Goal: Transaction & Acquisition: Purchase product/service

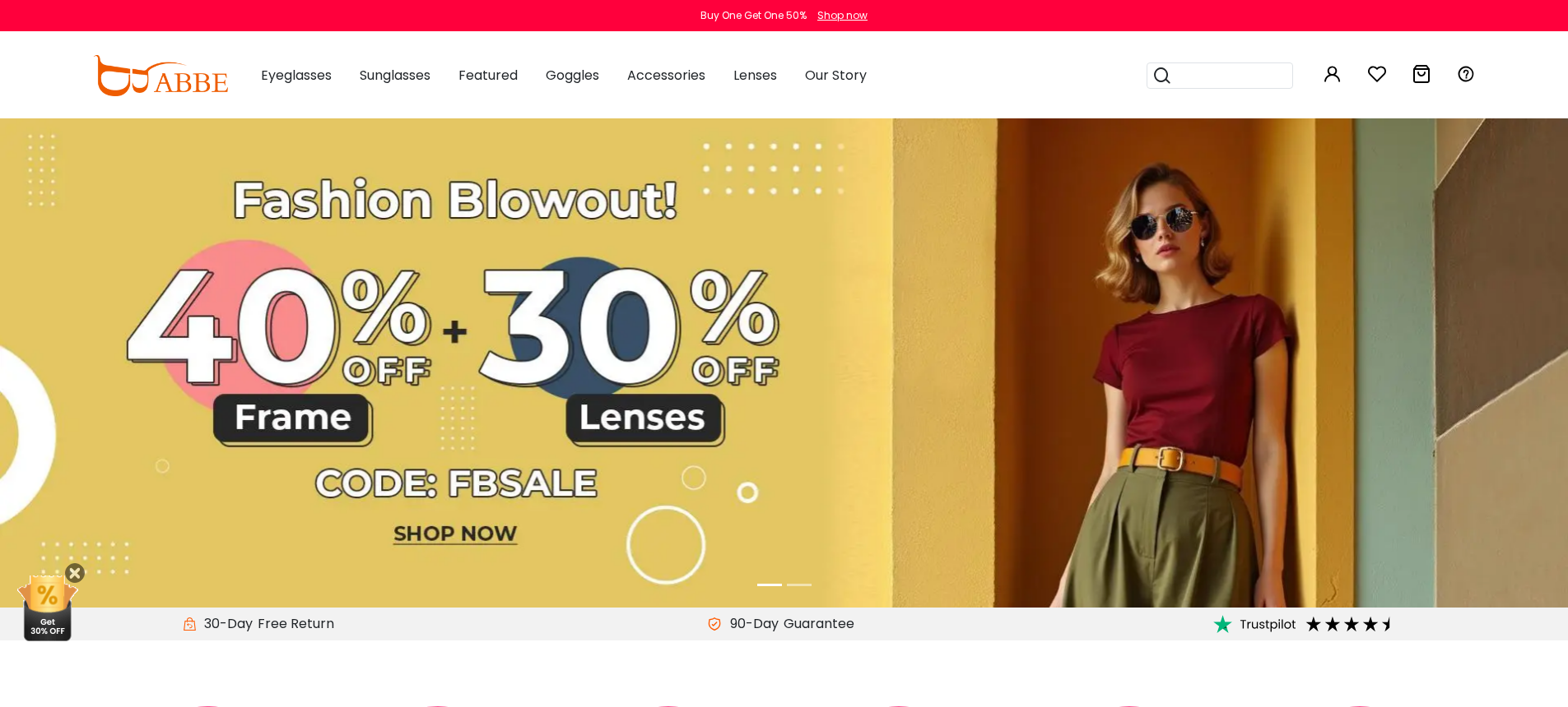
click at [1424, 74] on icon at bounding box center [1422, 74] width 20 height 20
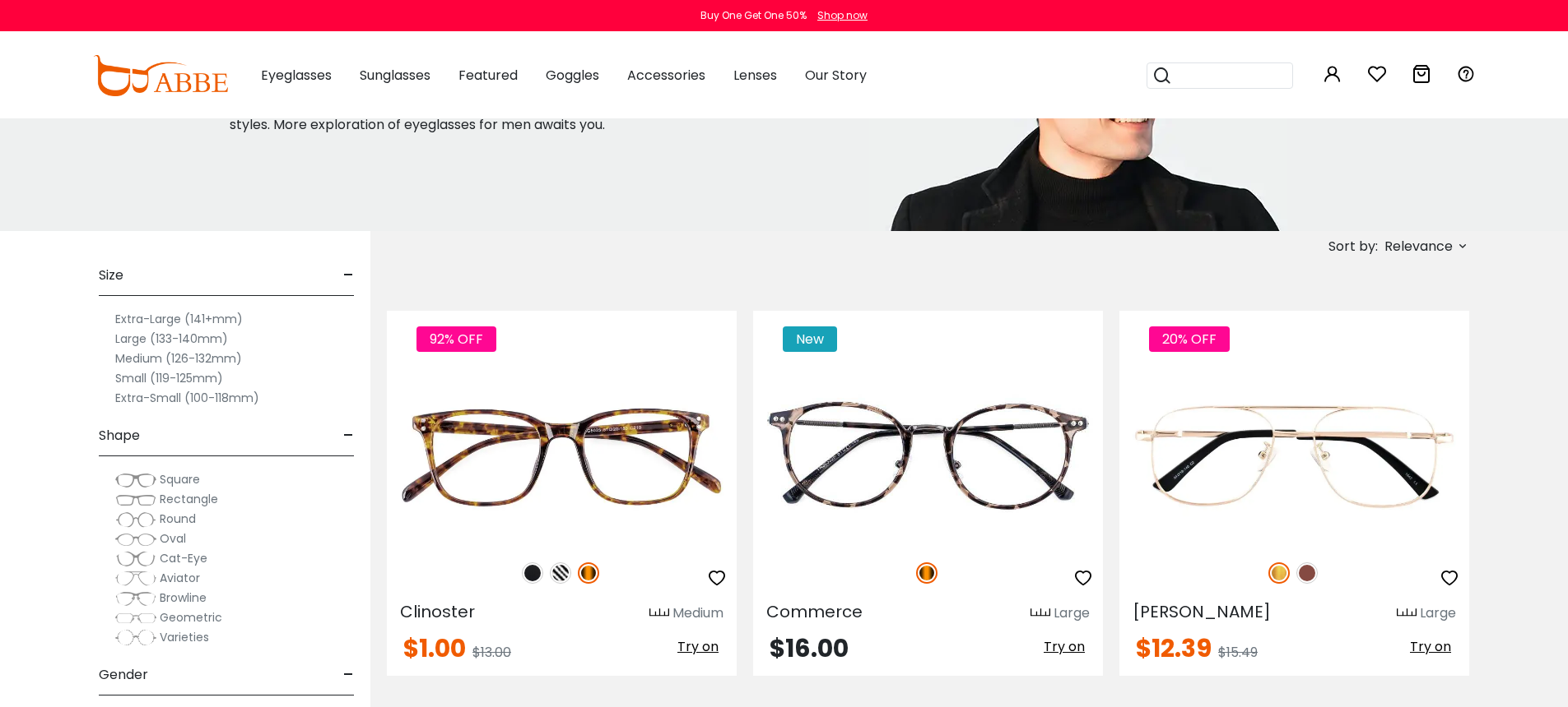
scroll to position [198, 0]
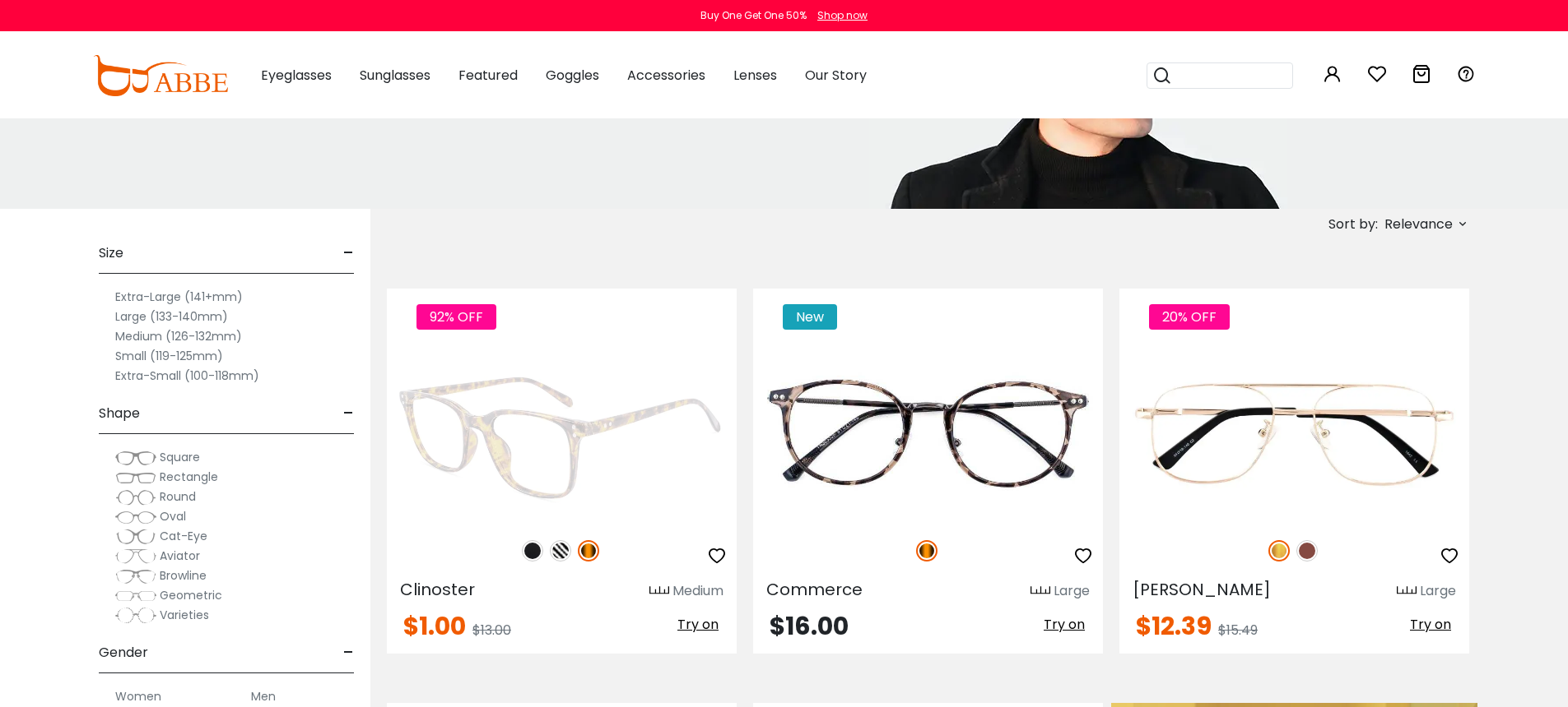
click at [587, 432] on img at bounding box center [561, 436] width 350 height 175
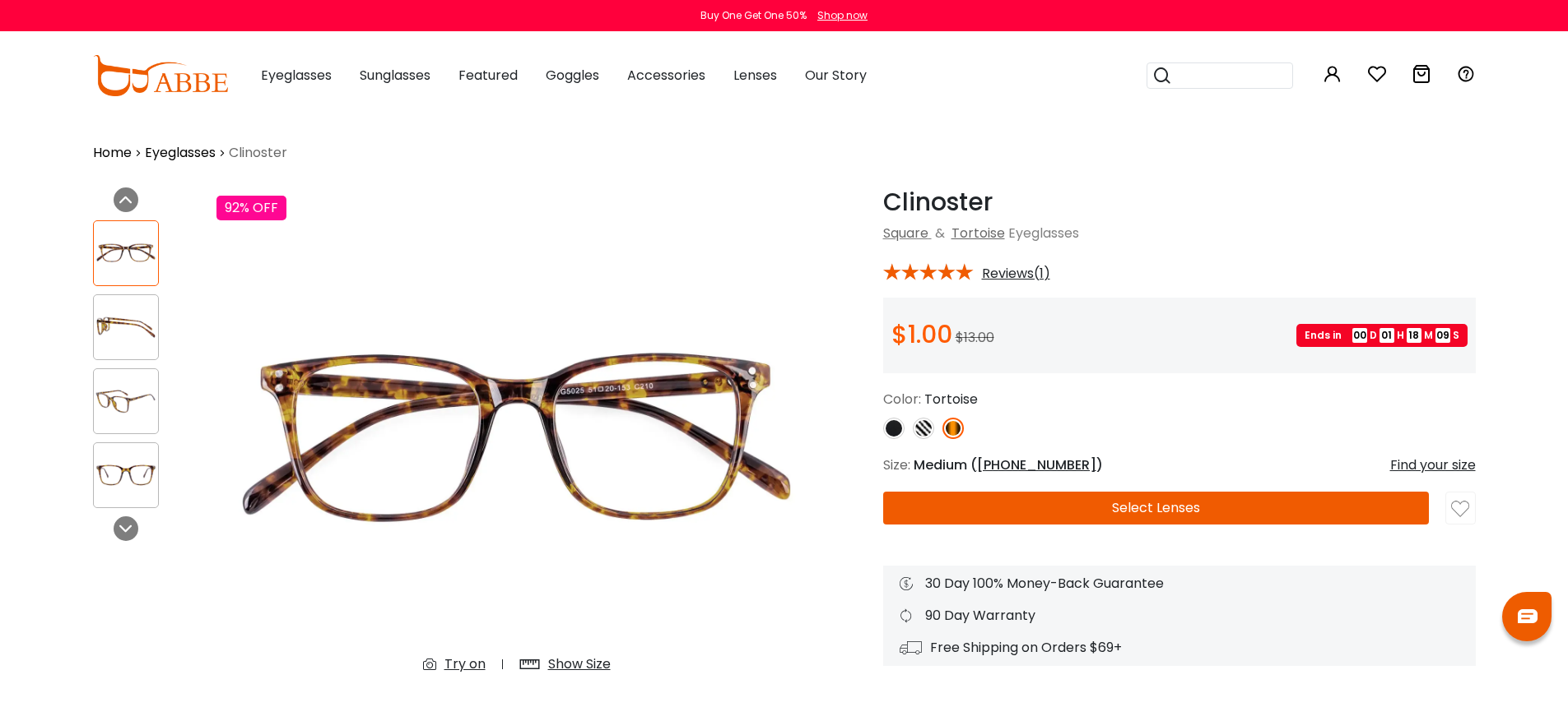
click at [1211, 503] on button "Select Lenses" at bounding box center [1155, 509] width 545 height 33
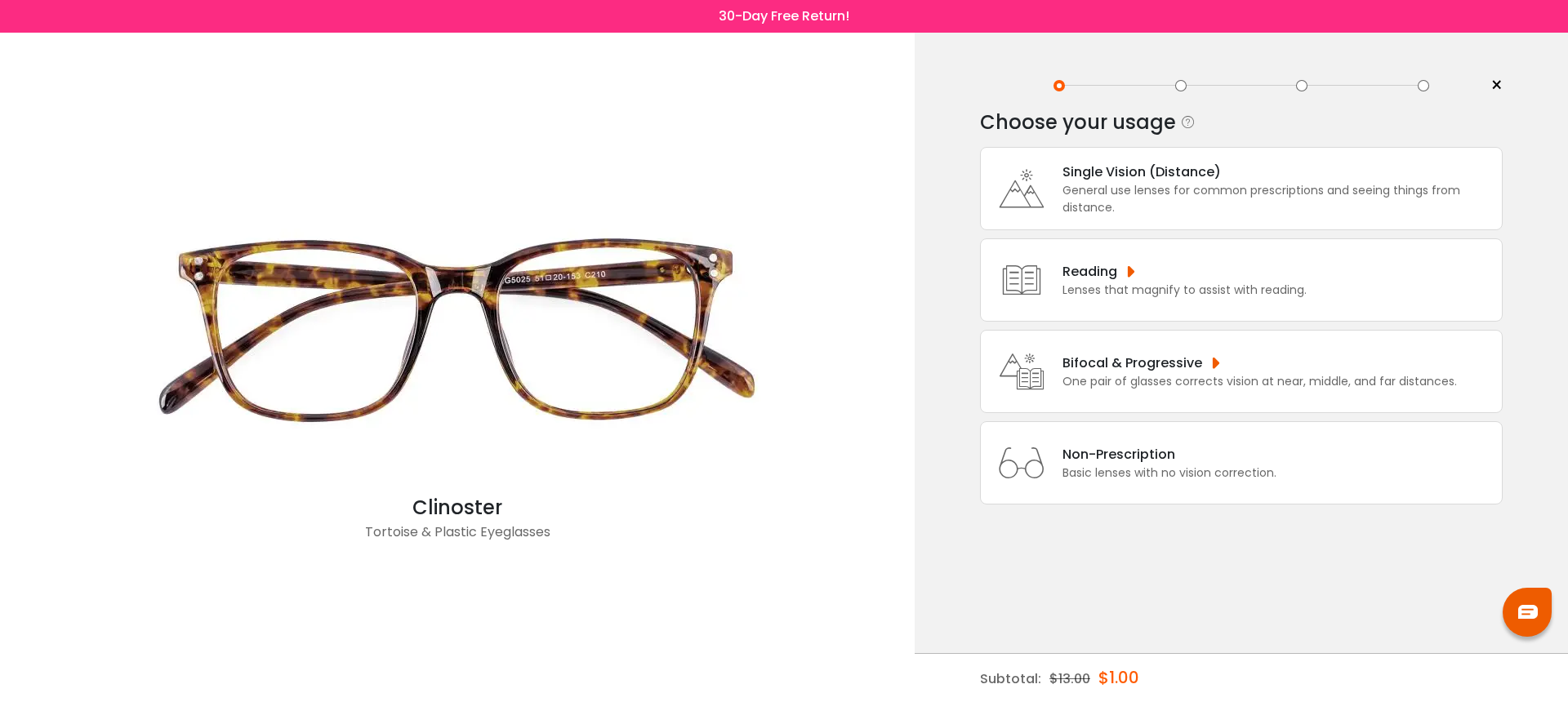
click at [1192, 182] on div "Single Vision (Distance)" at bounding box center [1277, 172] width 431 height 21
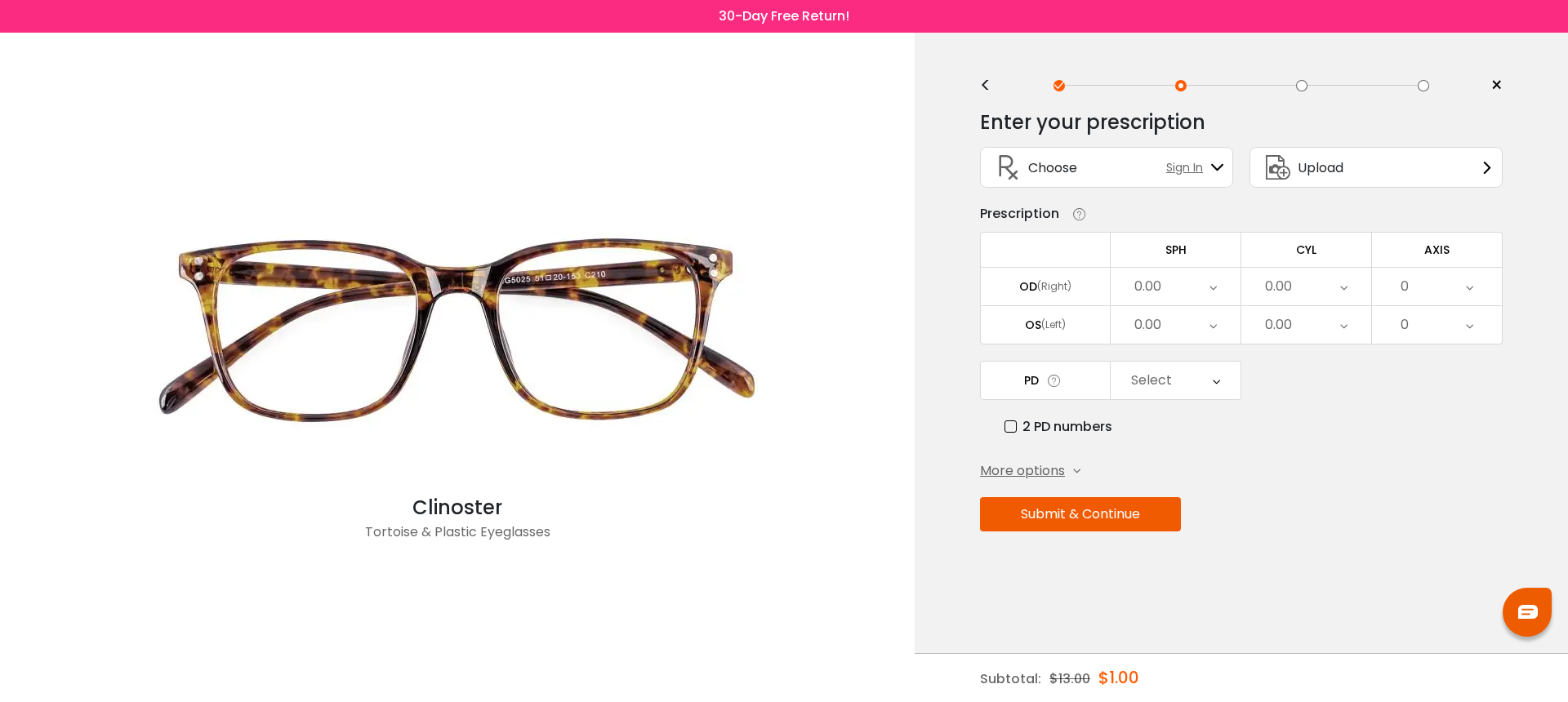
click at [1351, 159] on div "Upload" at bounding box center [1376, 167] width 253 height 41
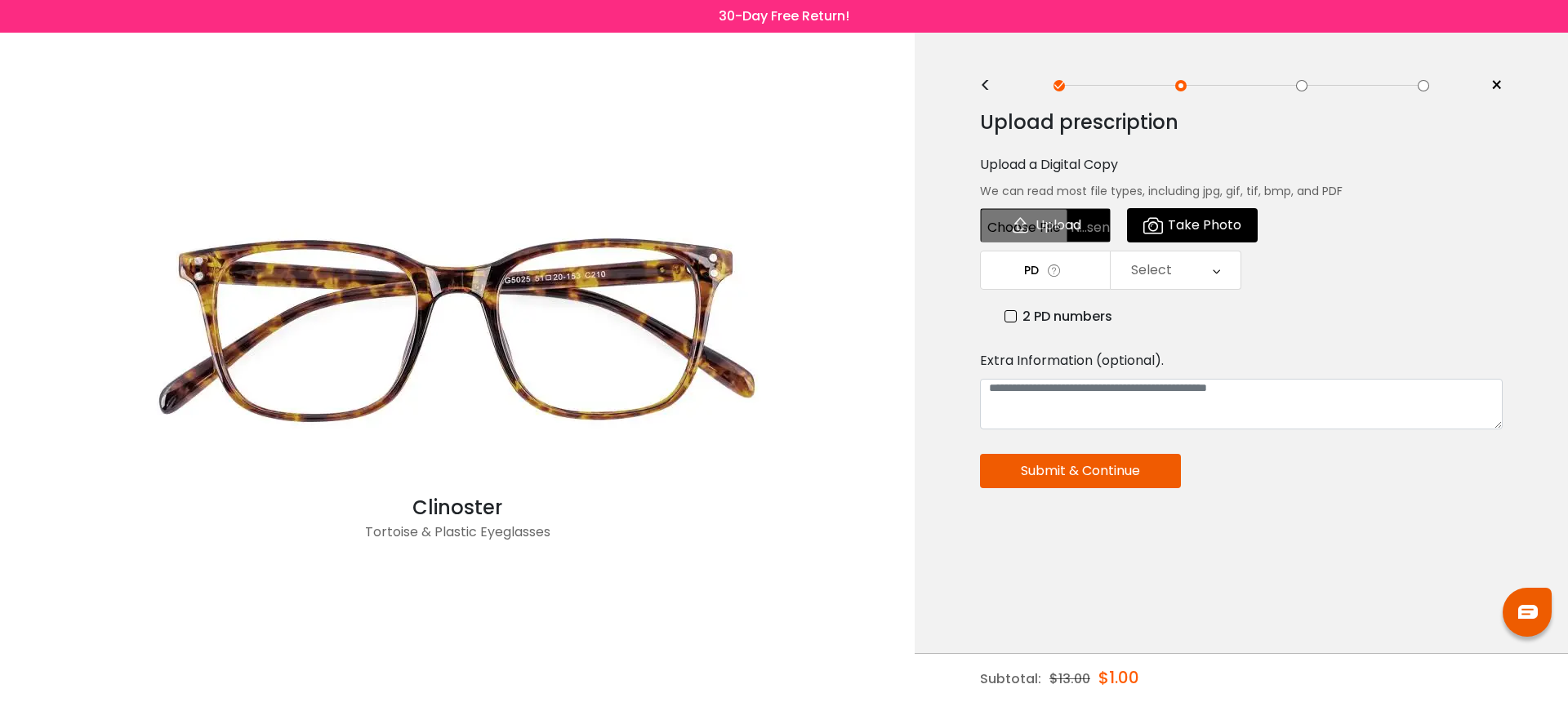
click at [1090, 219] on input "file" at bounding box center [1045, 226] width 131 height 34
type input "**********"
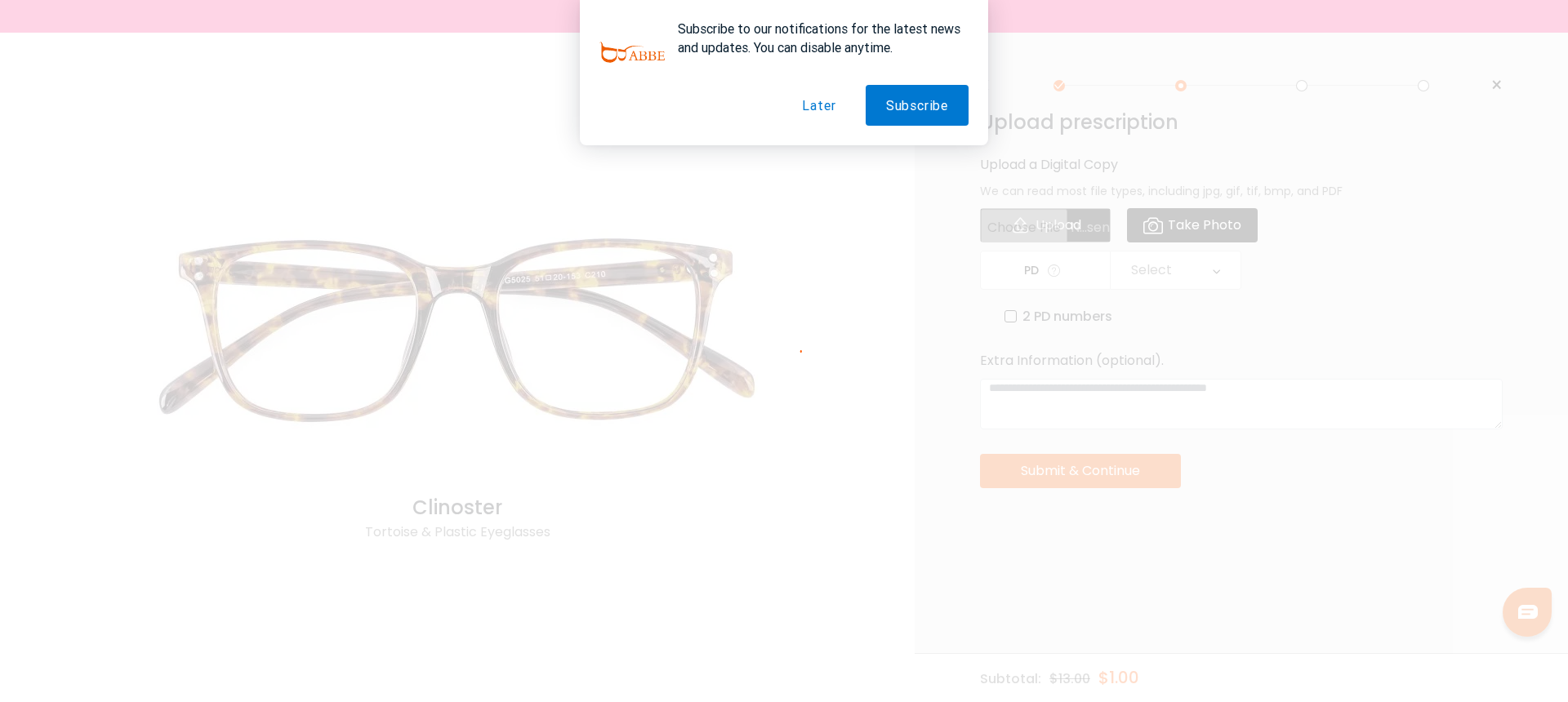
click at [814, 106] on button "Later" at bounding box center [818, 105] width 75 height 41
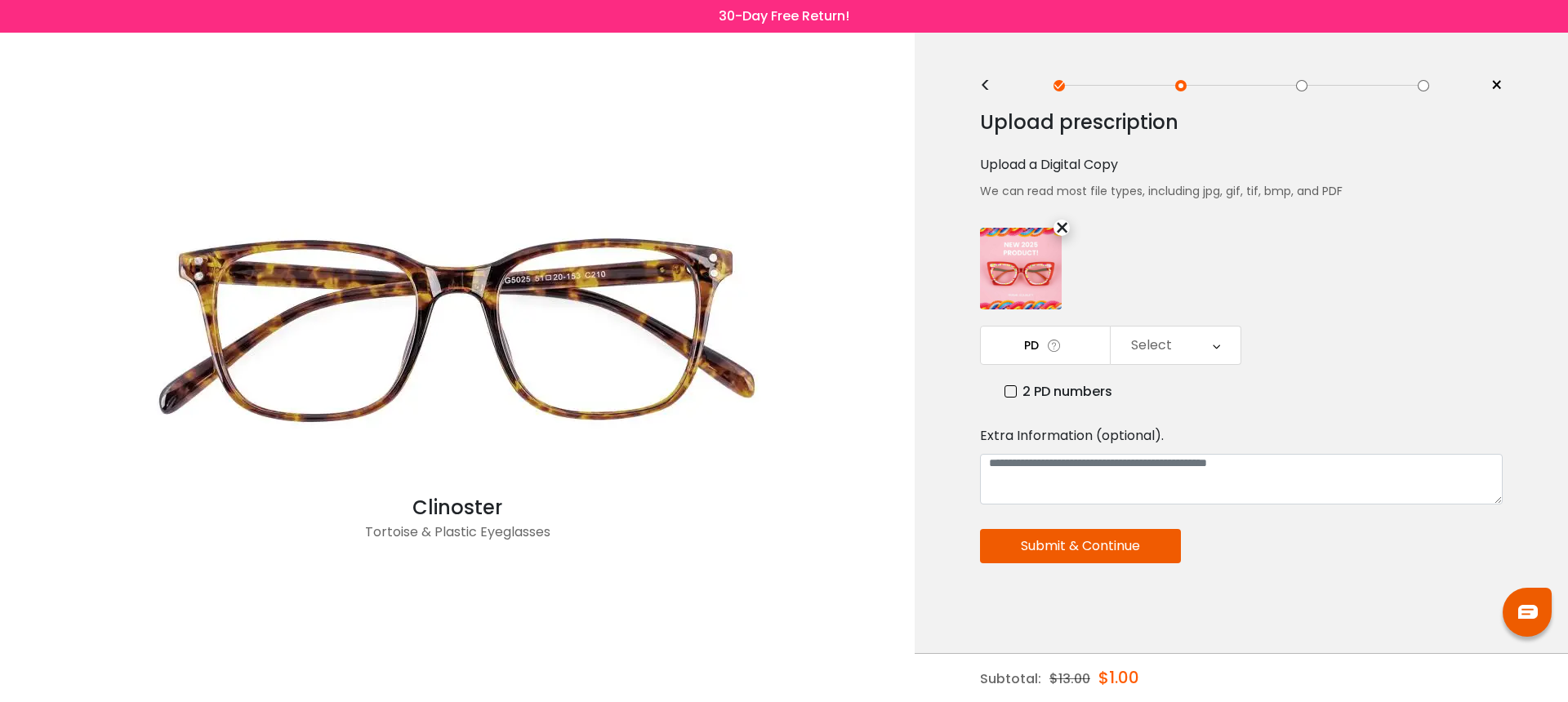
click at [1188, 345] on div "Select" at bounding box center [1176, 346] width 130 height 38
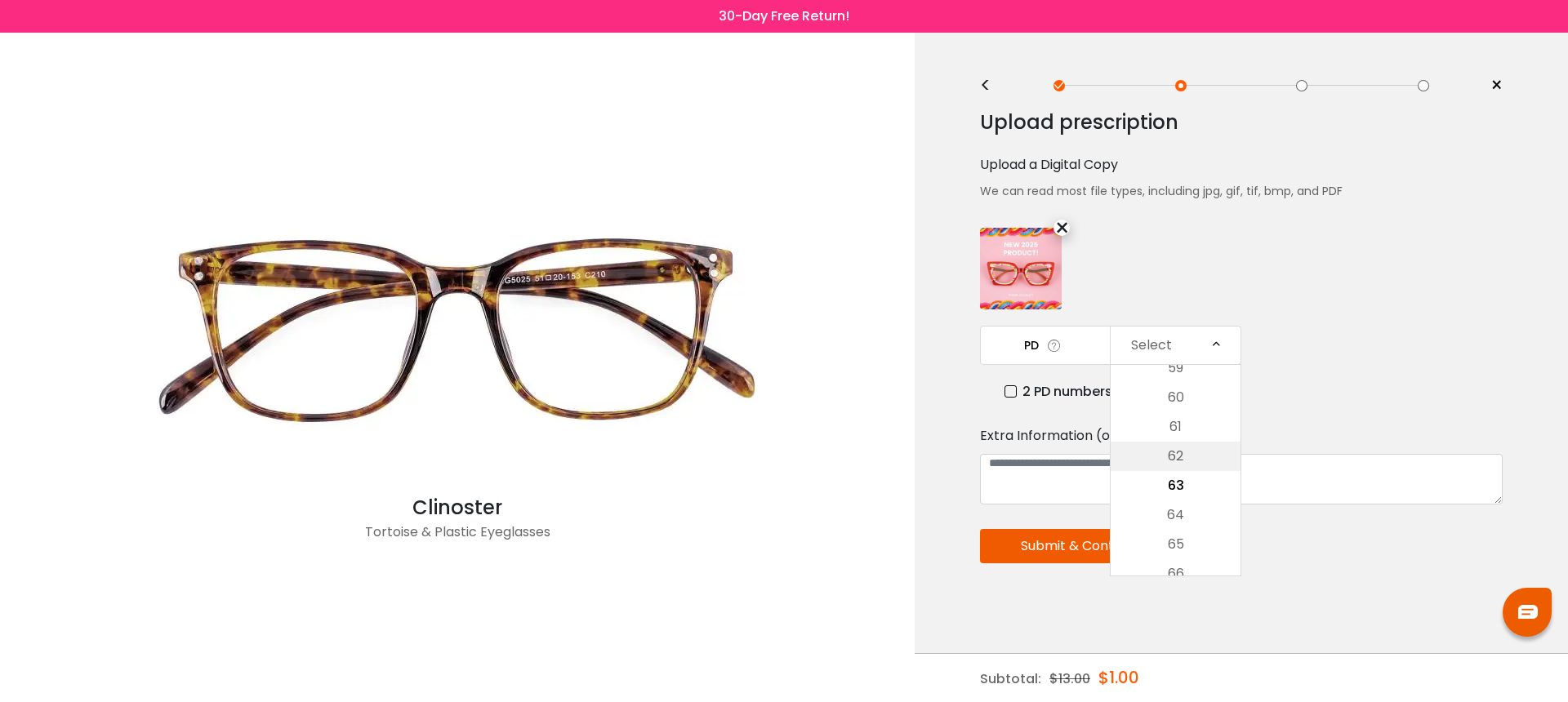
click at [1180, 447] on li "62" at bounding box center [1176, 457] width 130 height 30
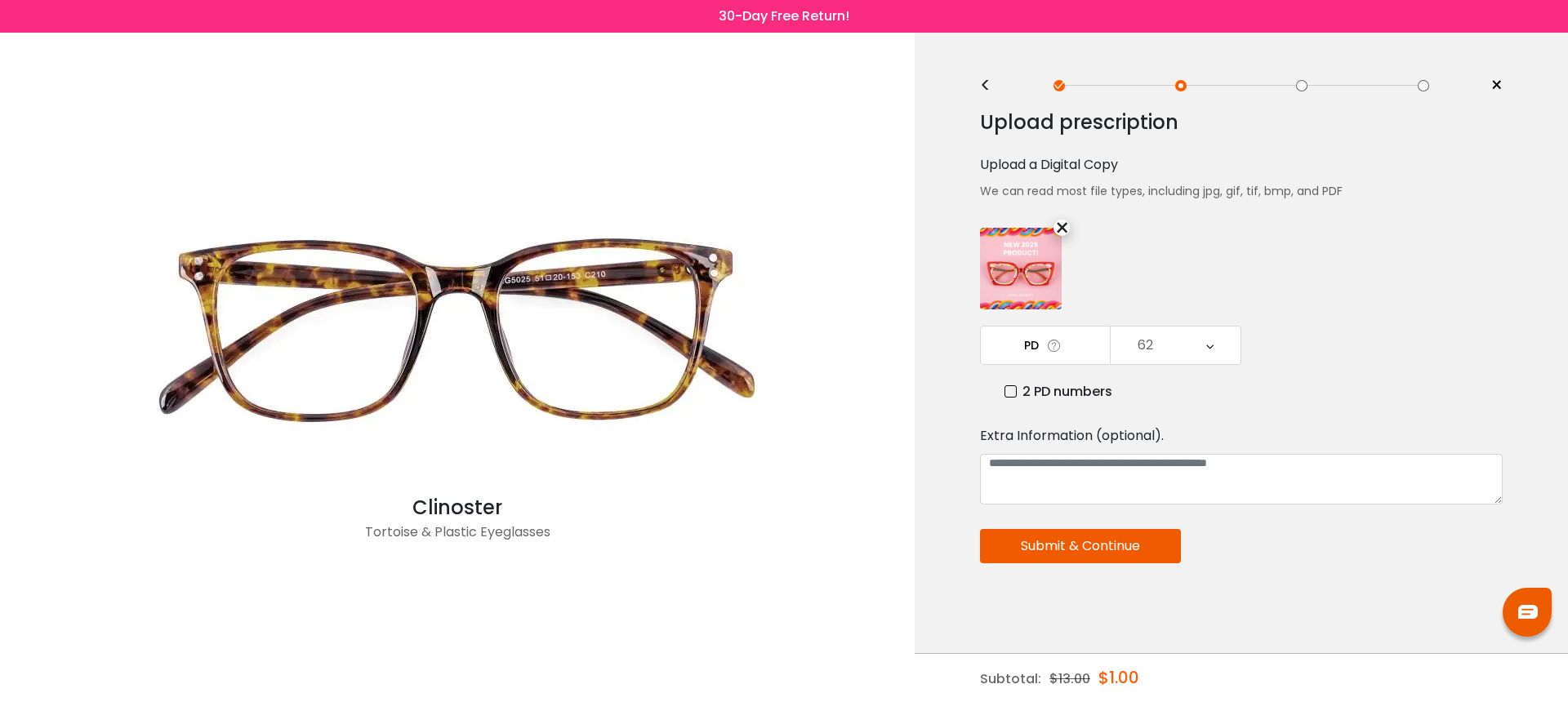
click at [1073, 548] on button "Submit & Continue" at bounding box center [1080, 547] width 201 height 34
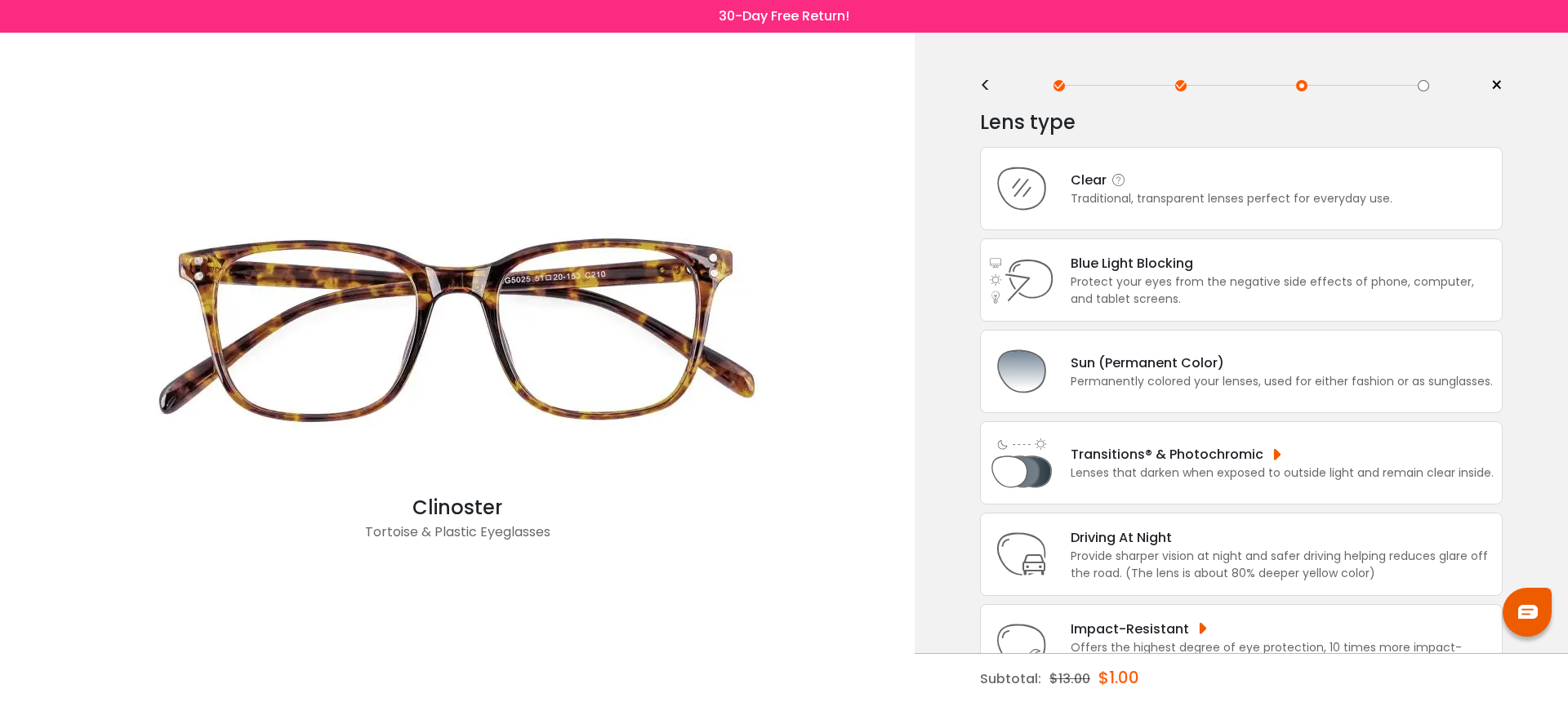
click at [1318, 208] on div "Traditional, transparent lenses perfect for everyday use." at bounding box center [1231, 199] width 322 height 17
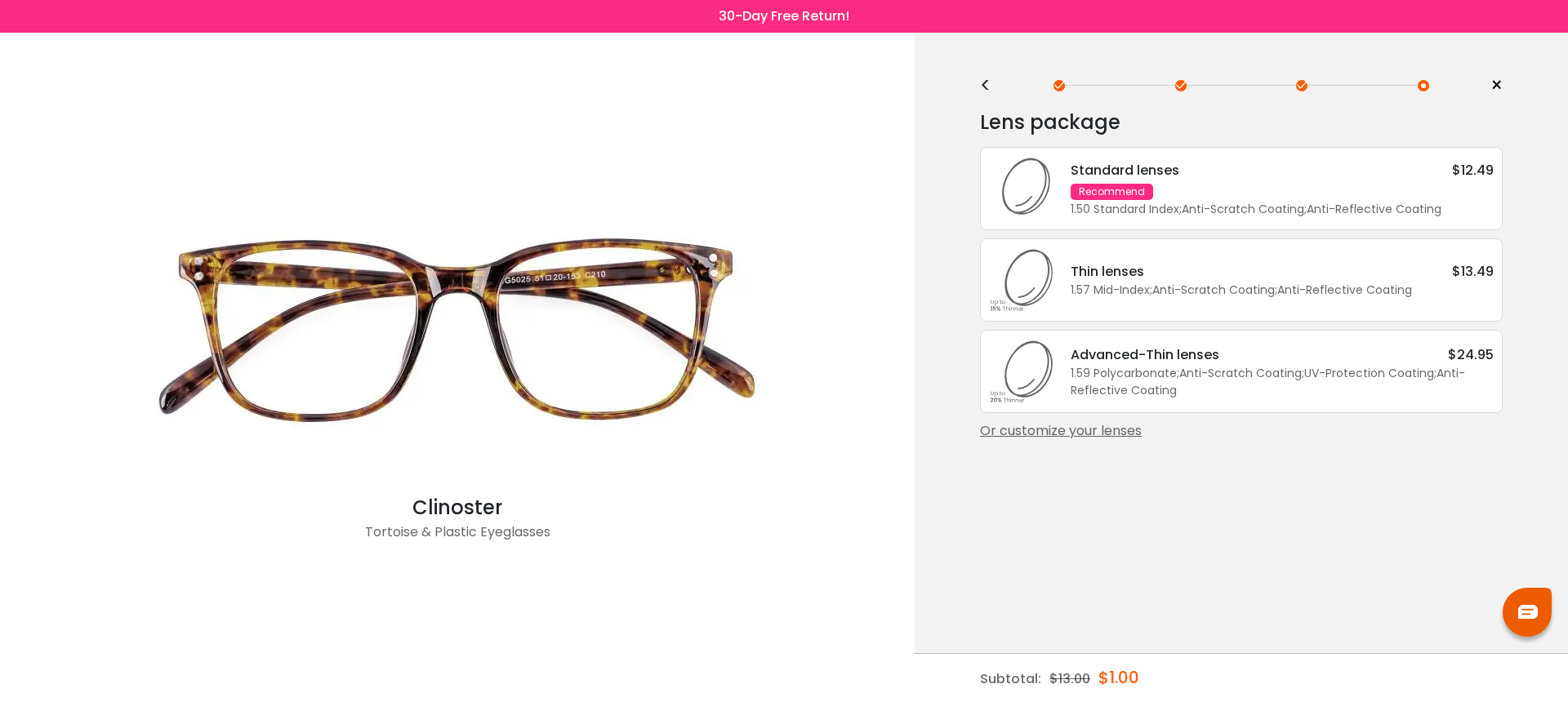
click at [1318, 208] on div "1.50 Standard Index ; Anti-Scratch Coating ; Anti-Reflective Coating ;" at bounding box center [1281, 209] width 423 height 17
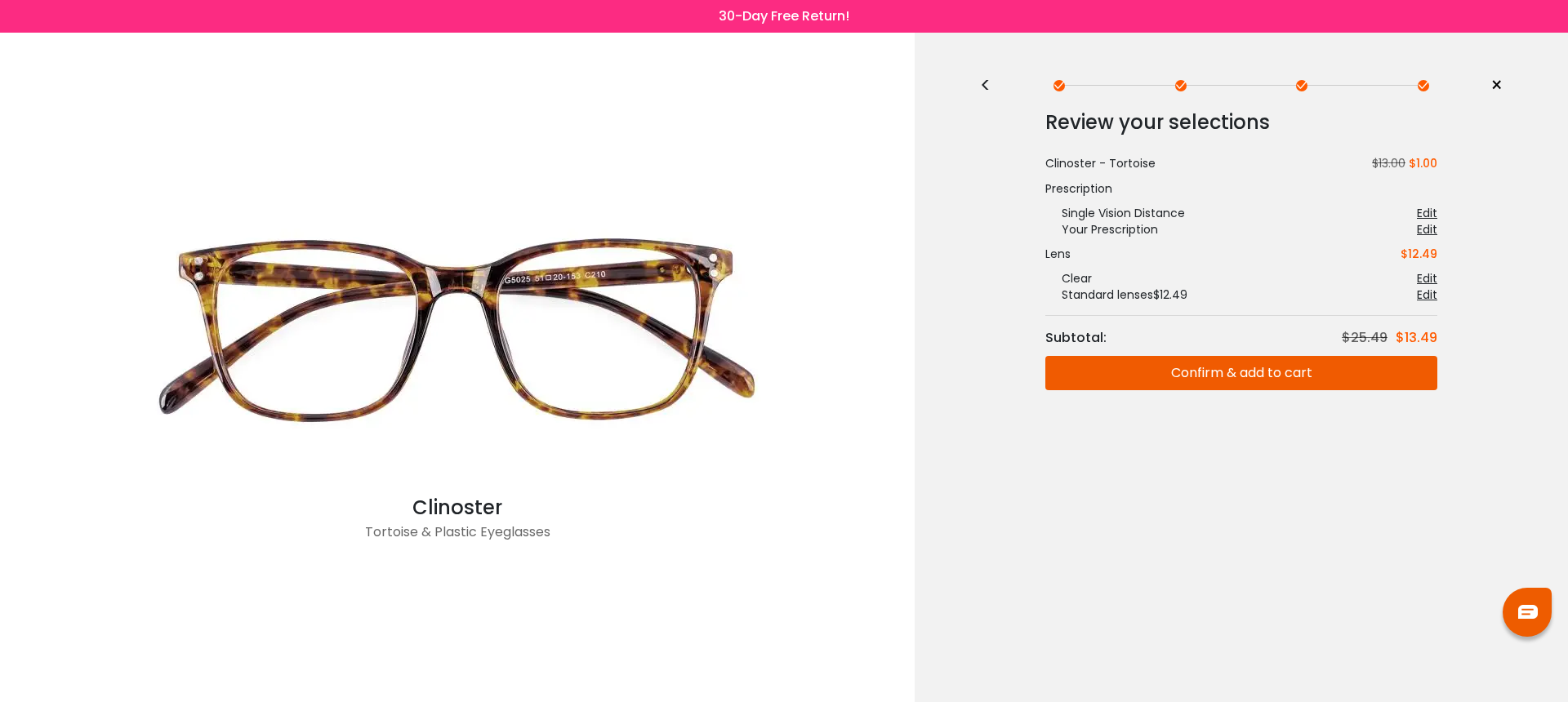
click at [1293, 367] on button "Confirm & add to cart" at bounding box center [1240, 374] width 392 height 34
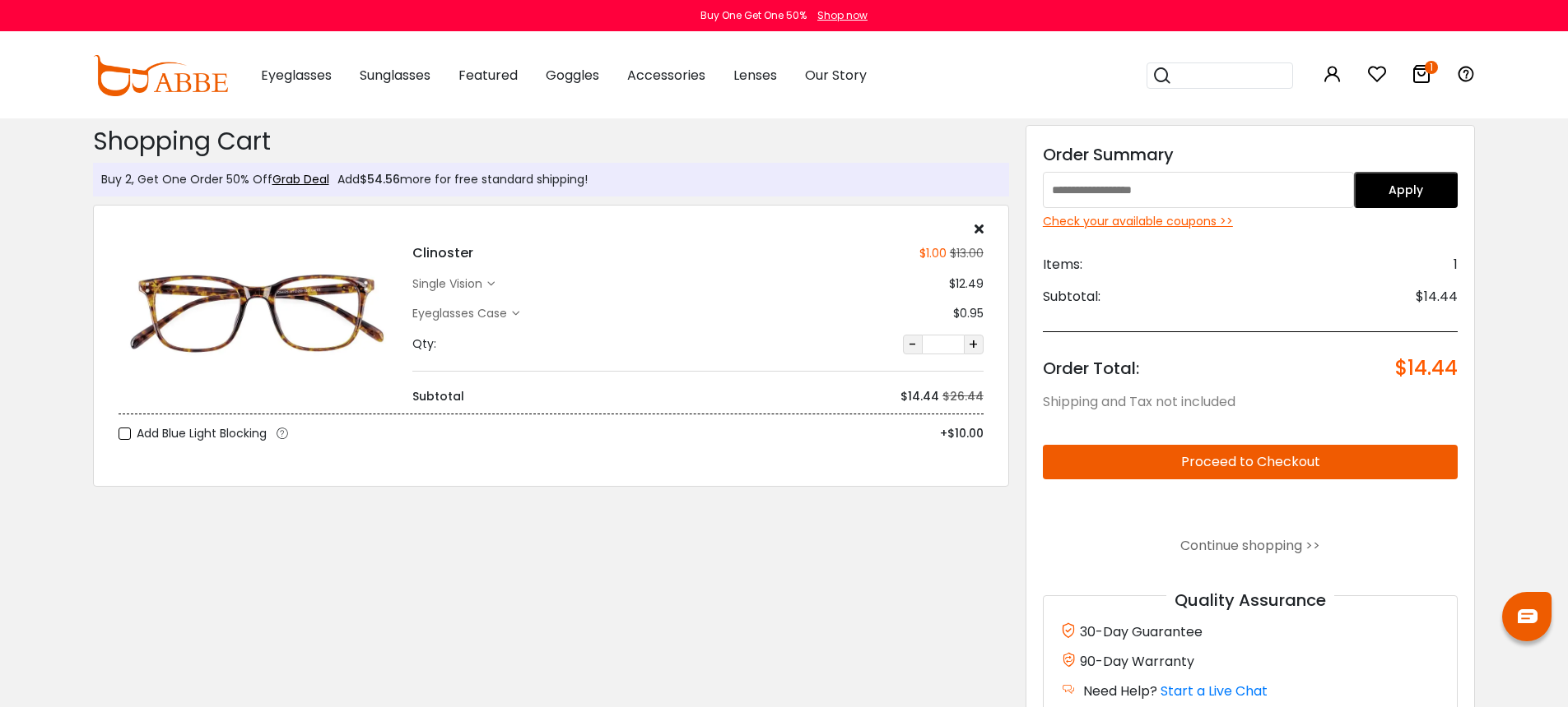
click at [1178, 195] on input "text" at bounding box center [1198, 190] width 311 height 36
type input "********"
click at [1415, 197] on button "Apply" at bounding box center [1405, 190] width 103 height 36
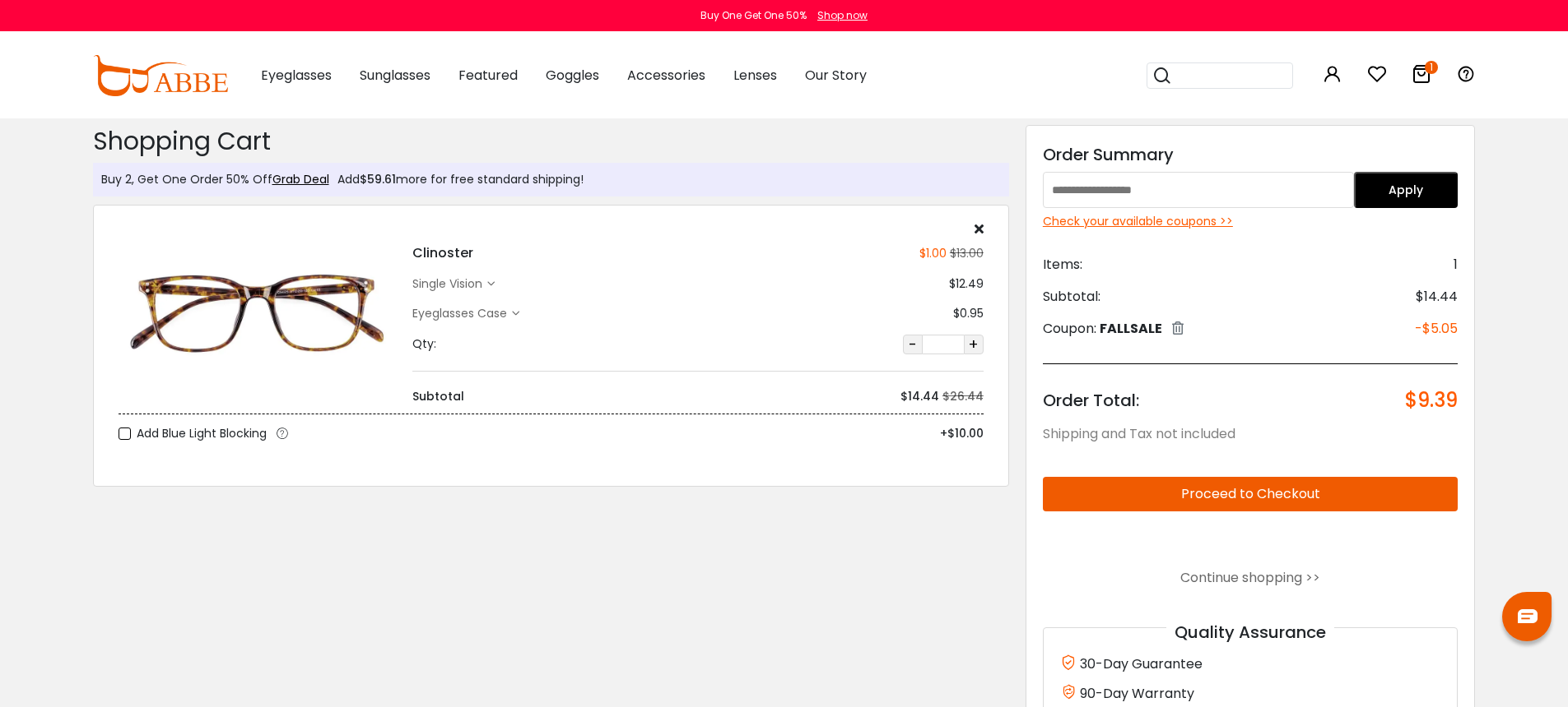
click at [1345, 498] on button "Proceed to Checkout" at bounding box center [1250, 494] width 415 height 35
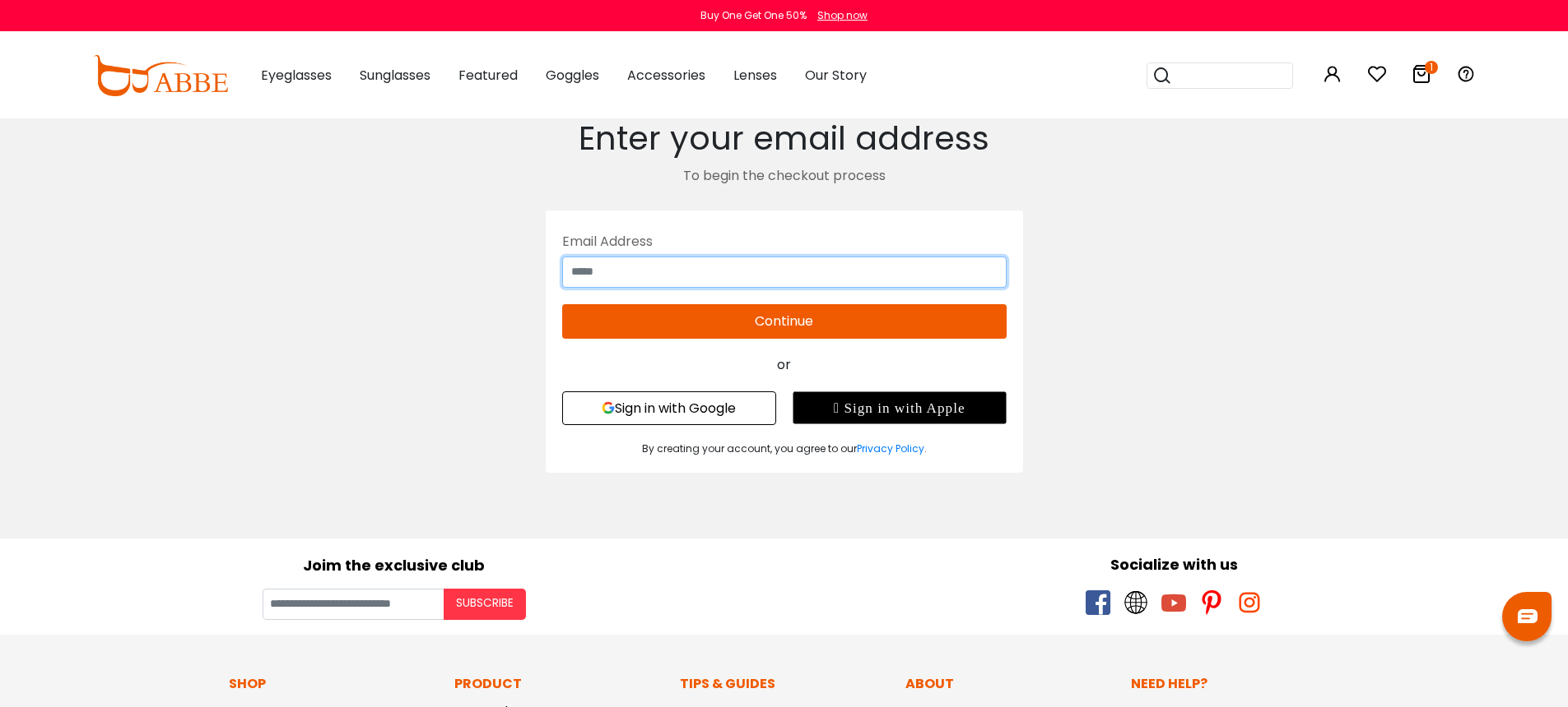
click at [740, 272] on input "text" at bounding box center [784, 272] width 444 height 31
type input "**********"
click at [1186, 497] on body "Eyeglasses Thanks for your subscription Please use coupon code " NEWCOMER " to …" at bounding box center [784, 657] width 1568 height 1077
click at [920, 328] on button "Continue" at bounding box center [784, 322] width 444 height 35
type input "**********"
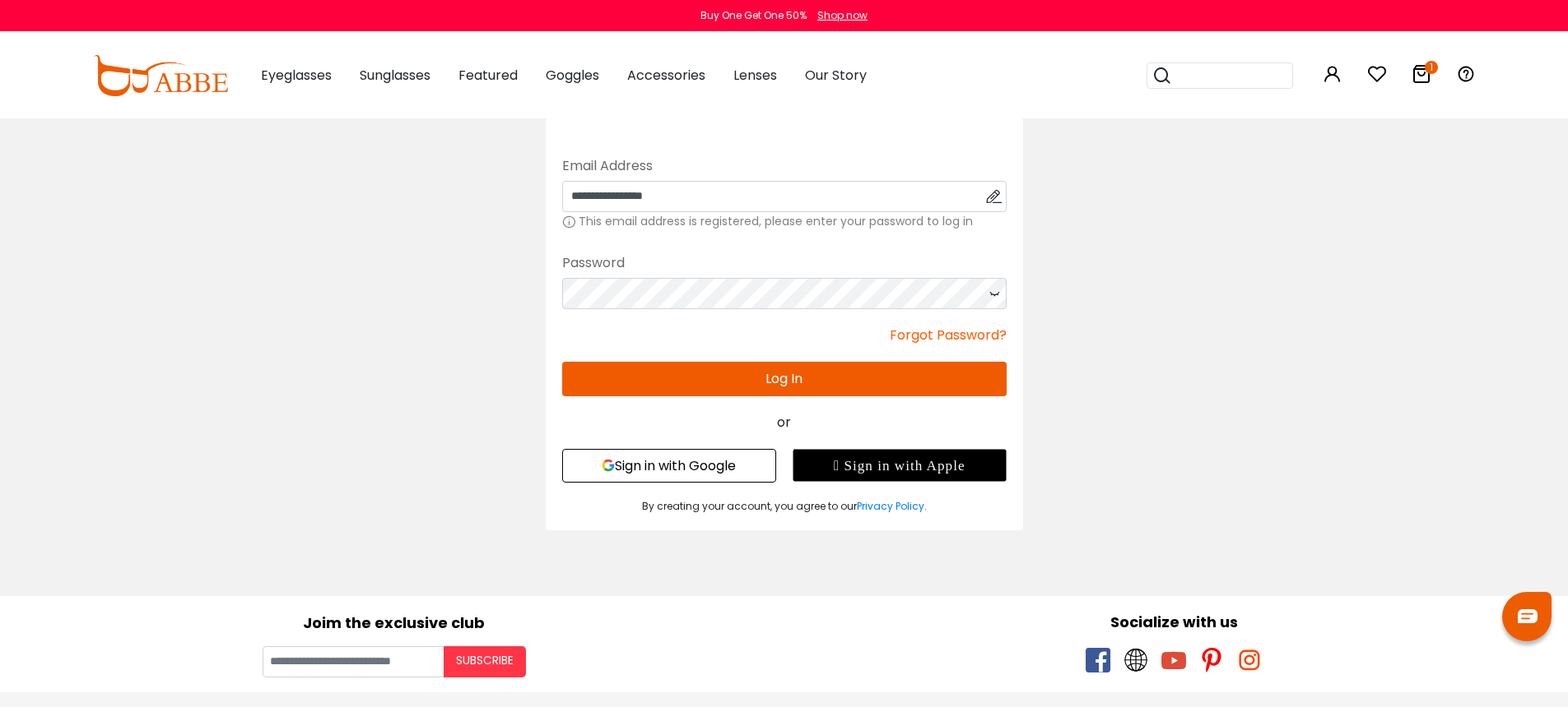
click at [1266, 332] on div "**********" at bounding box center [784, 324] width 1136 height 412
click at [897, 384] on button "Log In" at bounding box center [784, 380] width 444 height 35
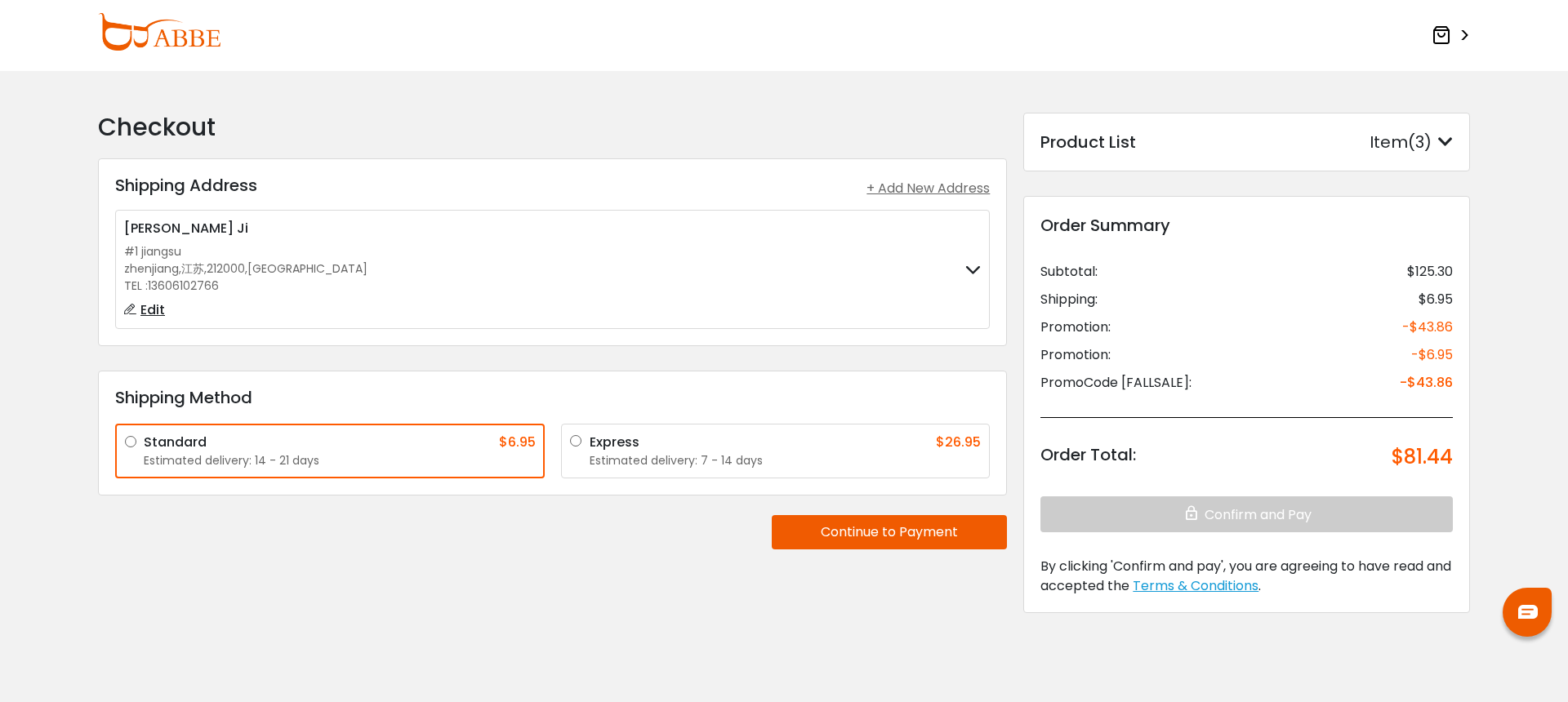
click at [1440, 35] on icon at bounding box center [1442, 35] width 20 height 20
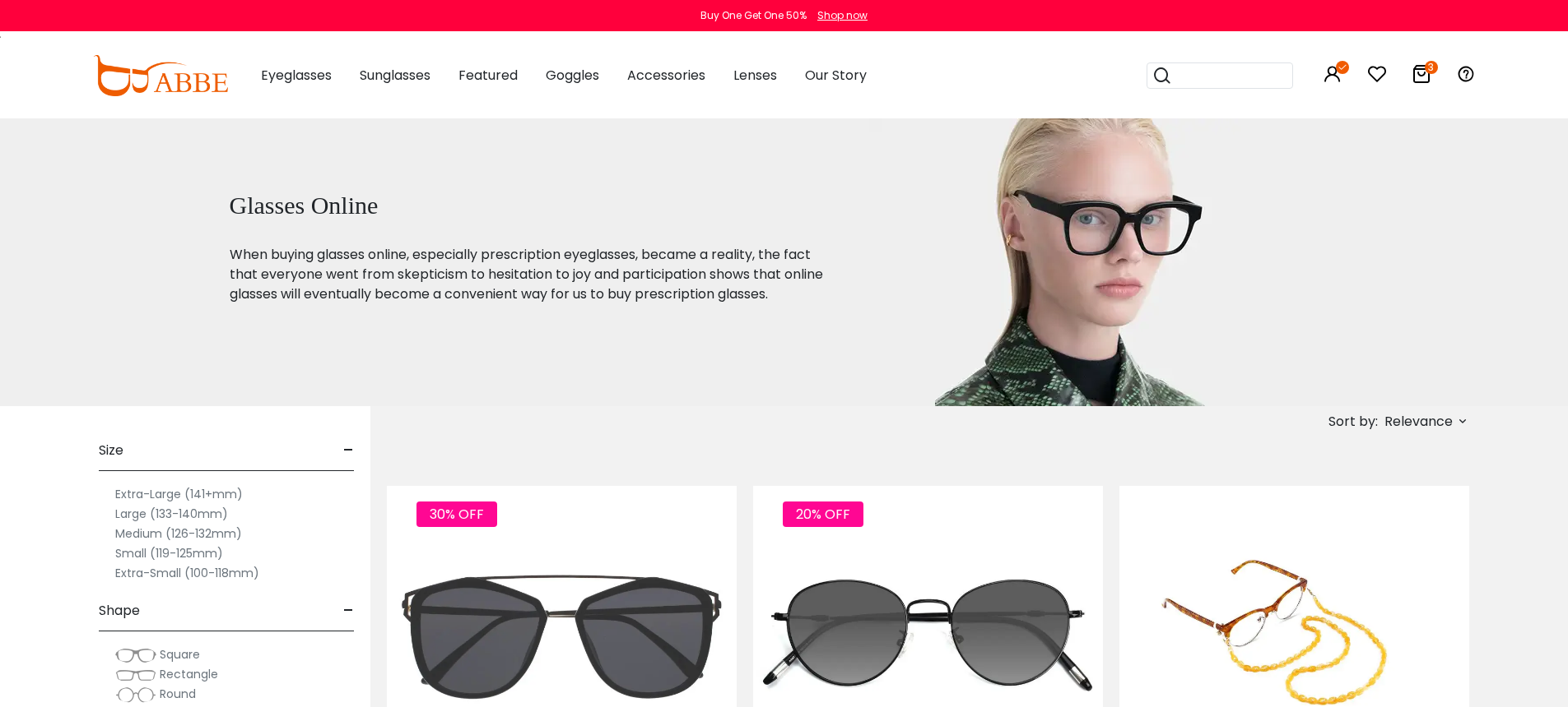
click at [1422, 76] on icon at bounding box center [1422, 74] width 20 height 20
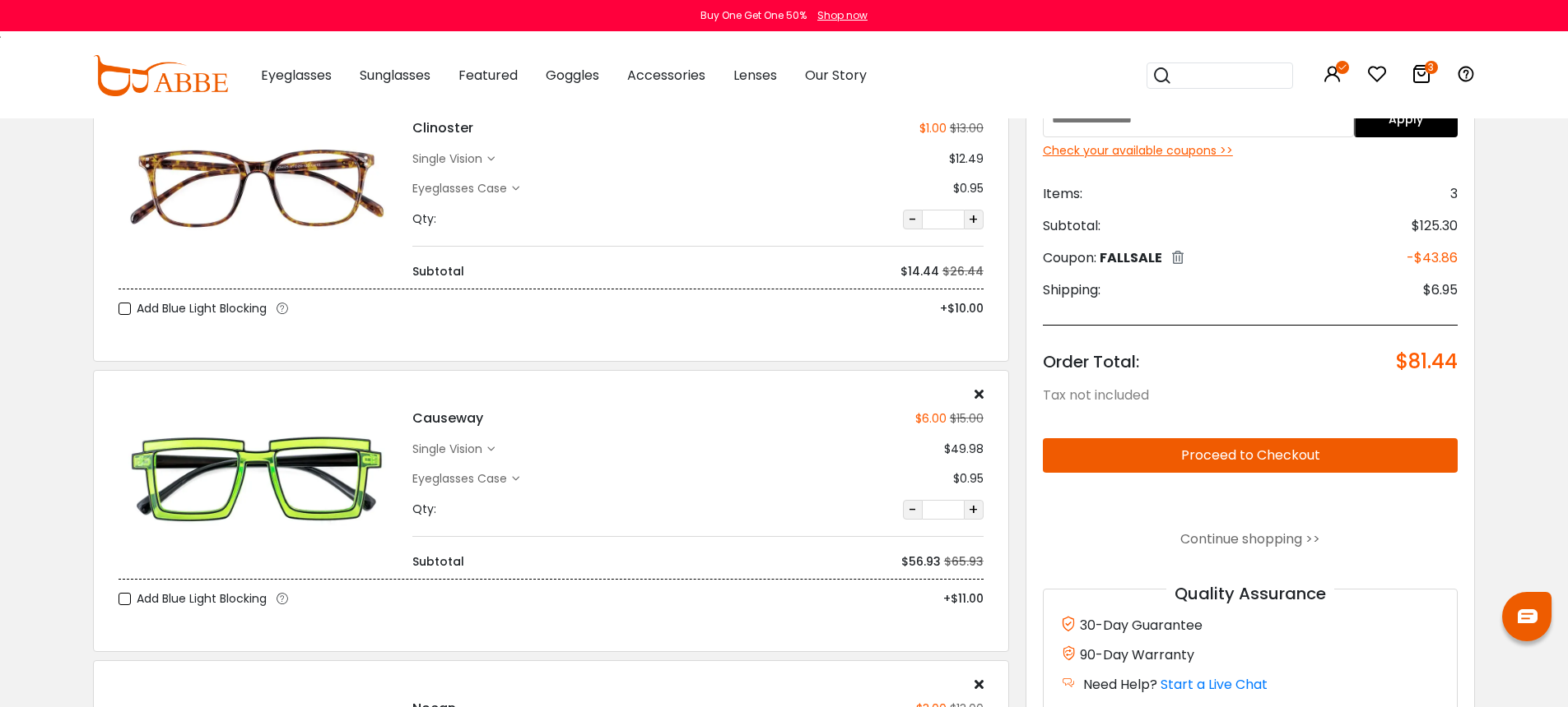
scroll to position [183, 0]
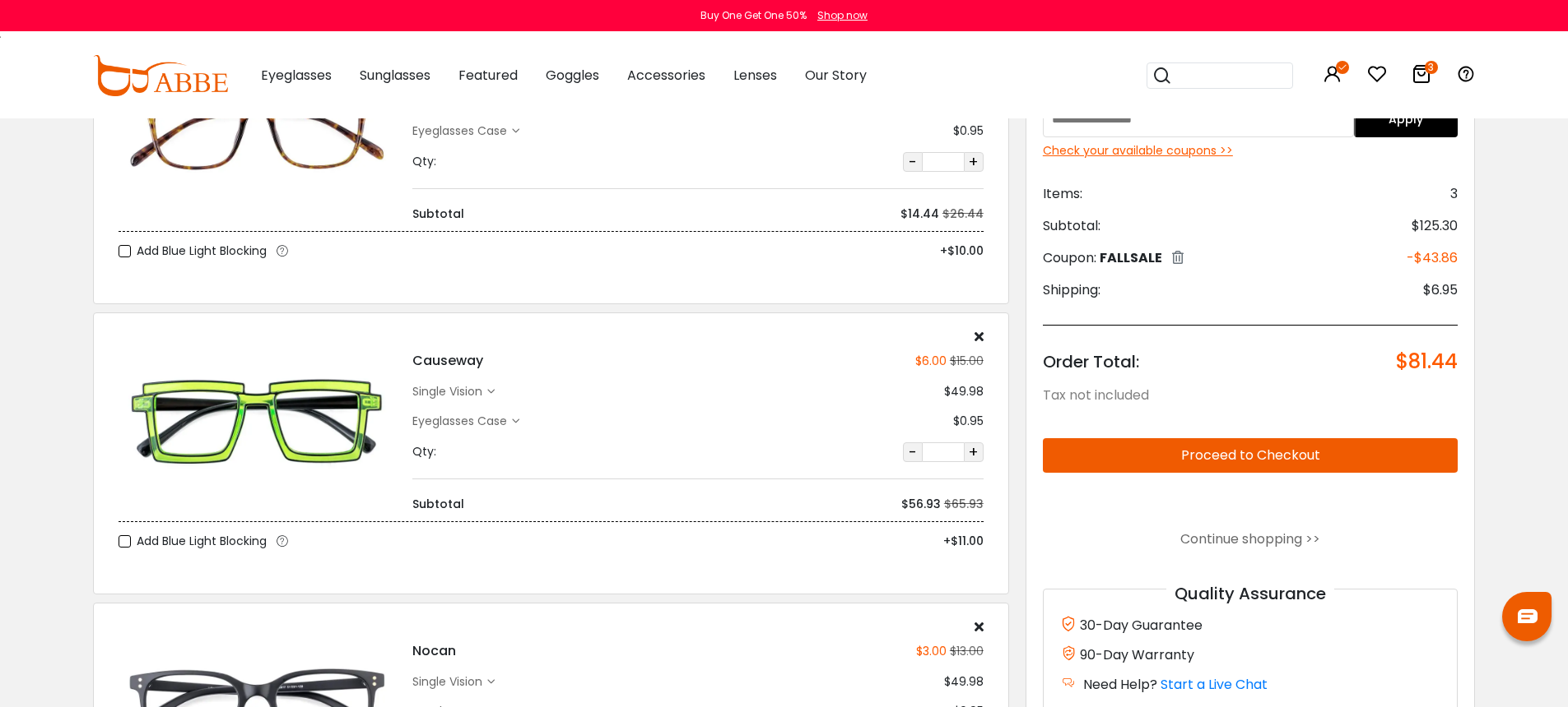
click at [977, 334] on icon at bounding box center [979, 337] width 9 height 13
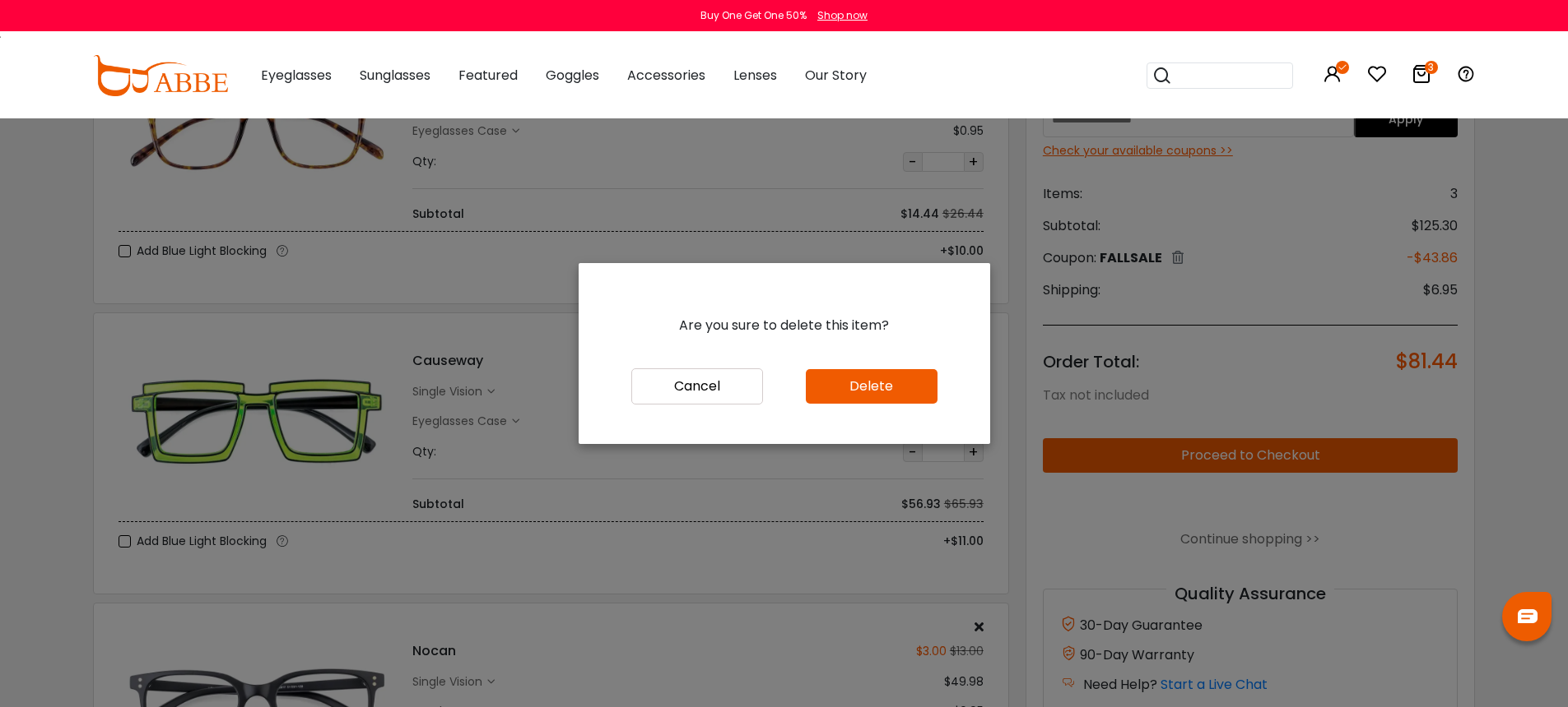
click at [884, 394] on button "Delete" at bounding box center [871, 387] width 132 height 35
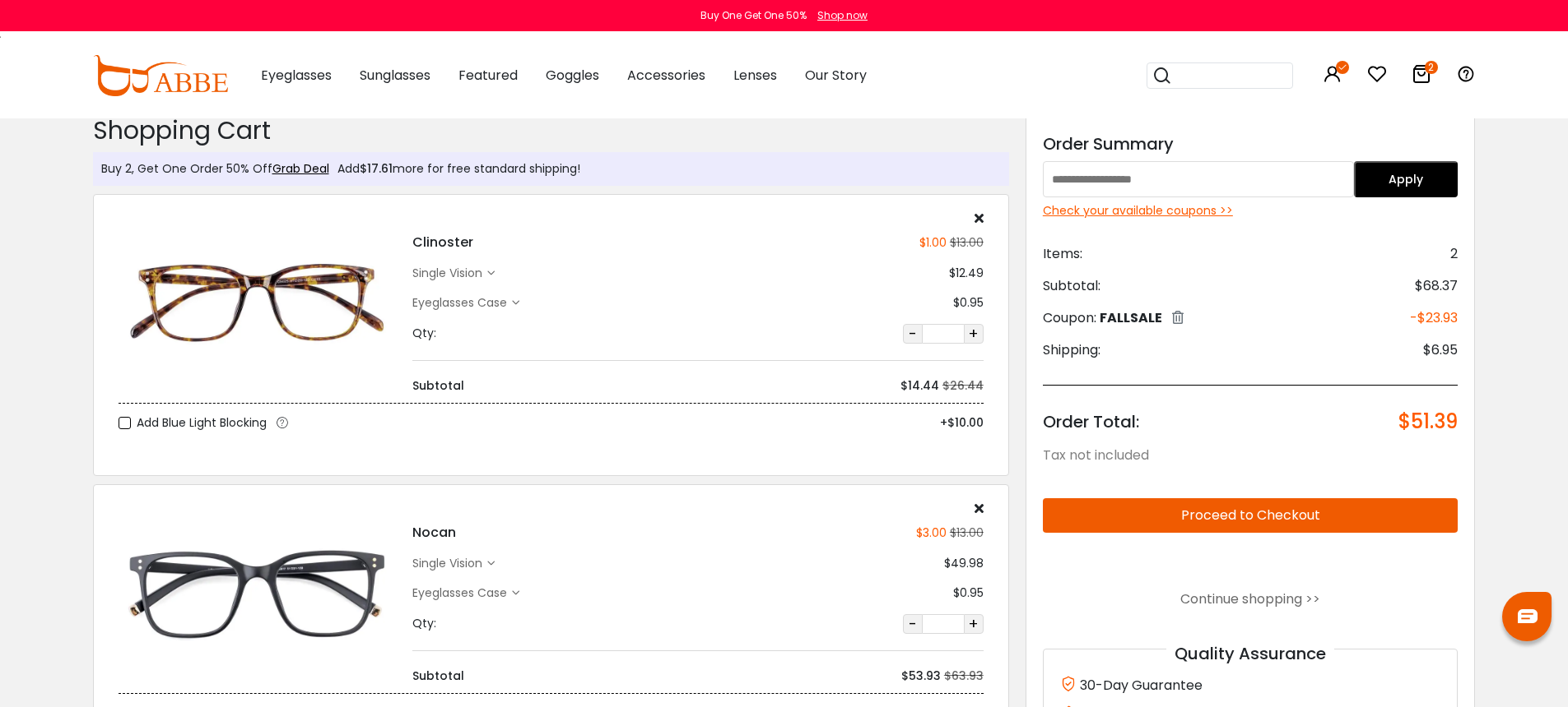
scroll to position [23, 0]
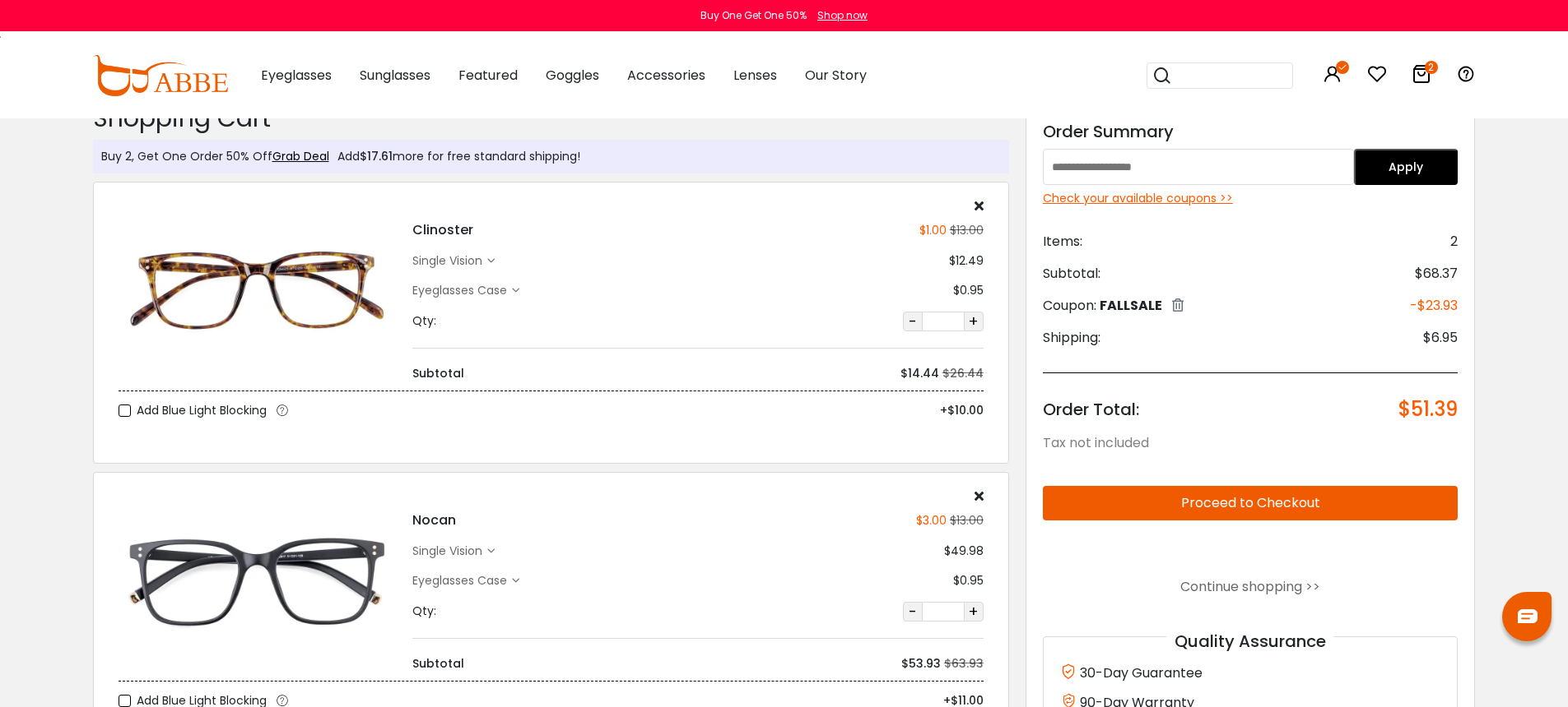
click at [979, 494] on icon at bounding box center [979, 496] width 9 height 13
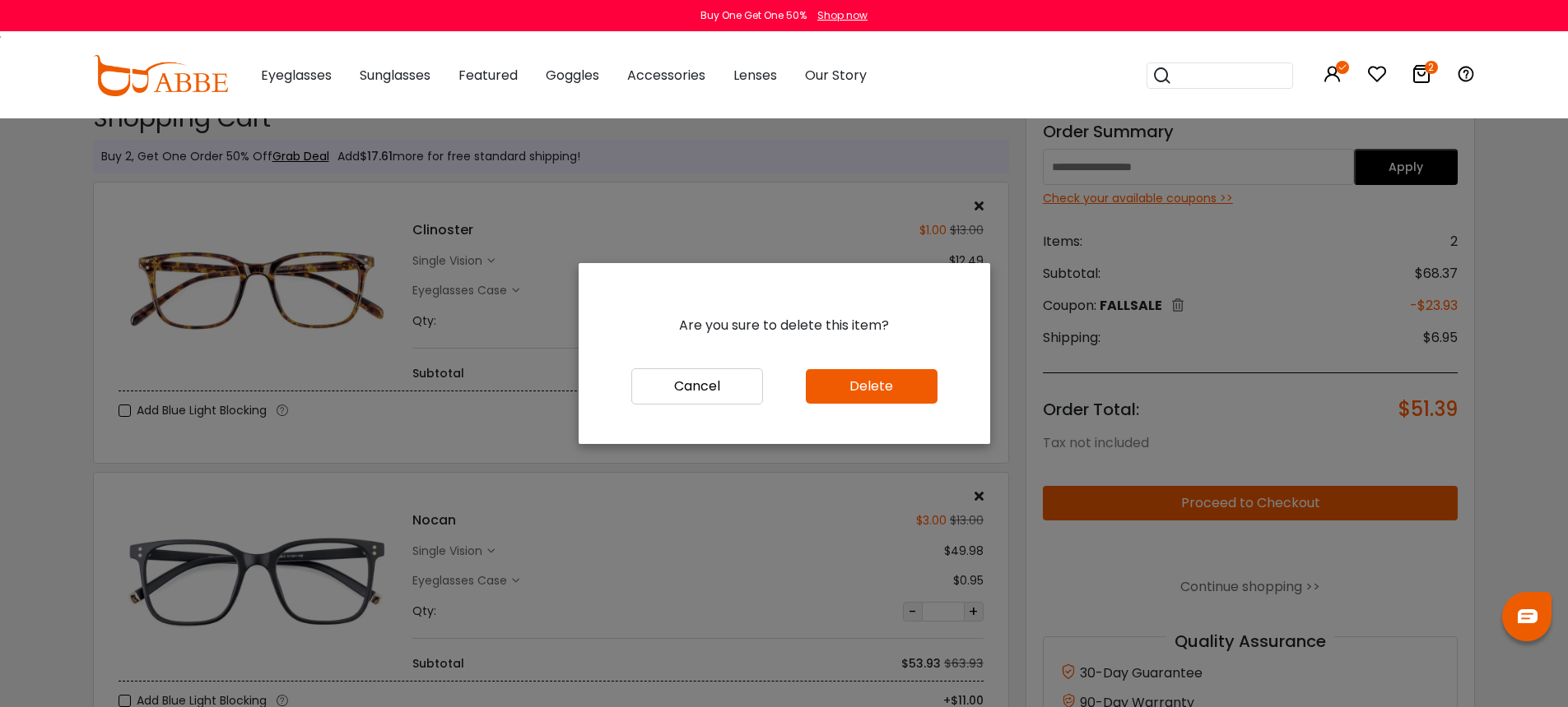
click at [885, 389] on button "Delete" at bounding box center [871, 387] width 132 height 35
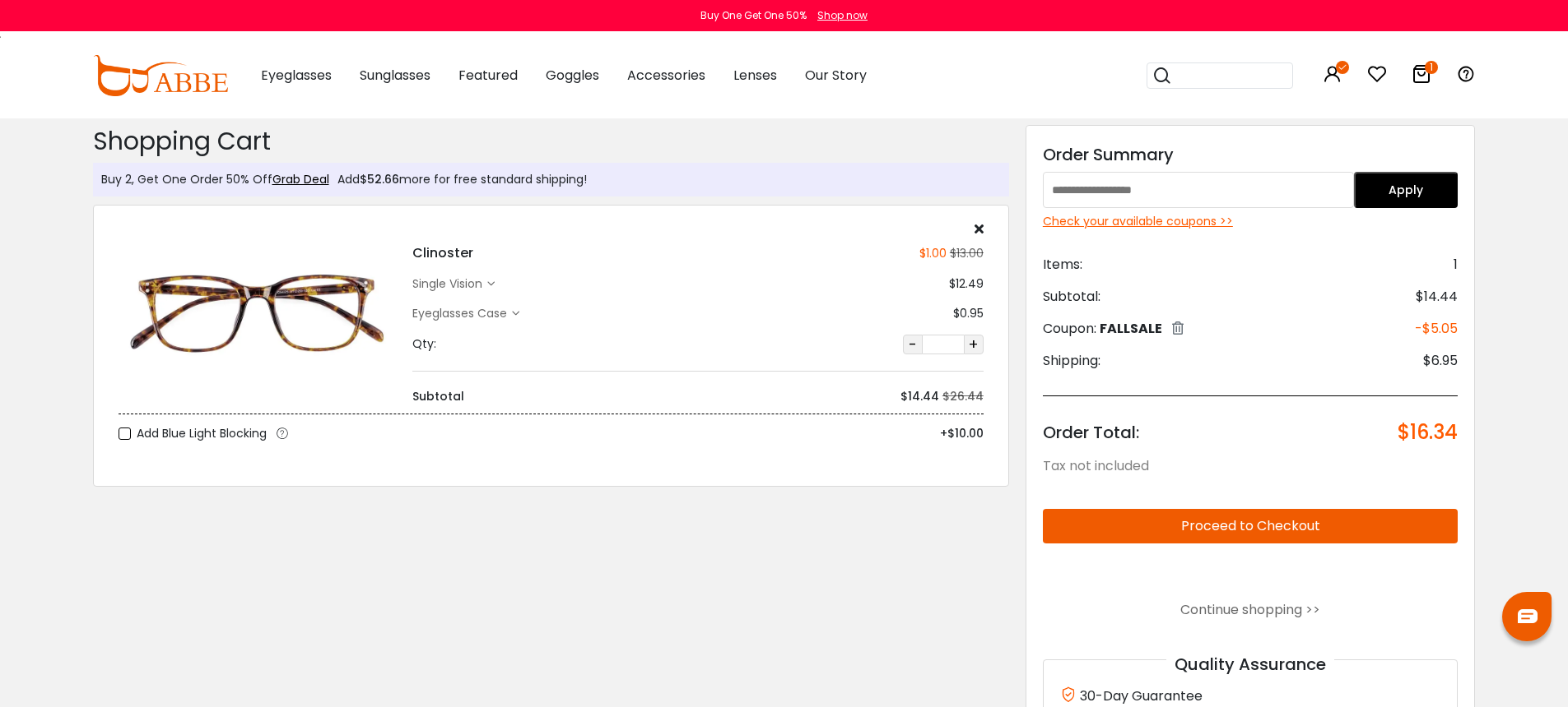
click at [1273, 529] on button "Proceed to Checkout" at bounding box center [1250, 527] width 415 height 35
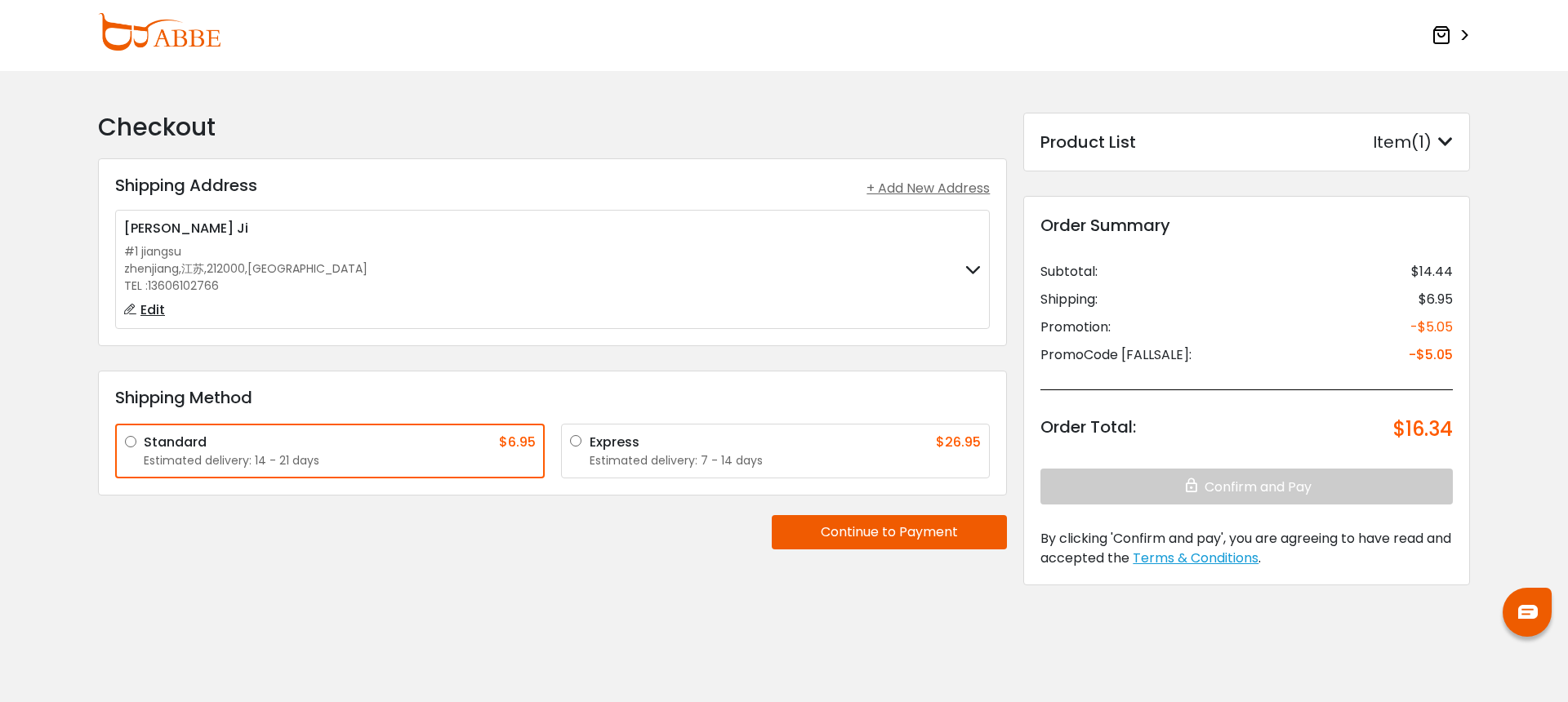
click at [814, 273] on label "Jeff Ji #1 jiangsu zhenjiang , 江苏 , 212000 , China TEL : 13606102766 Edit" at bounding box center [552, 269] width 856 height 101
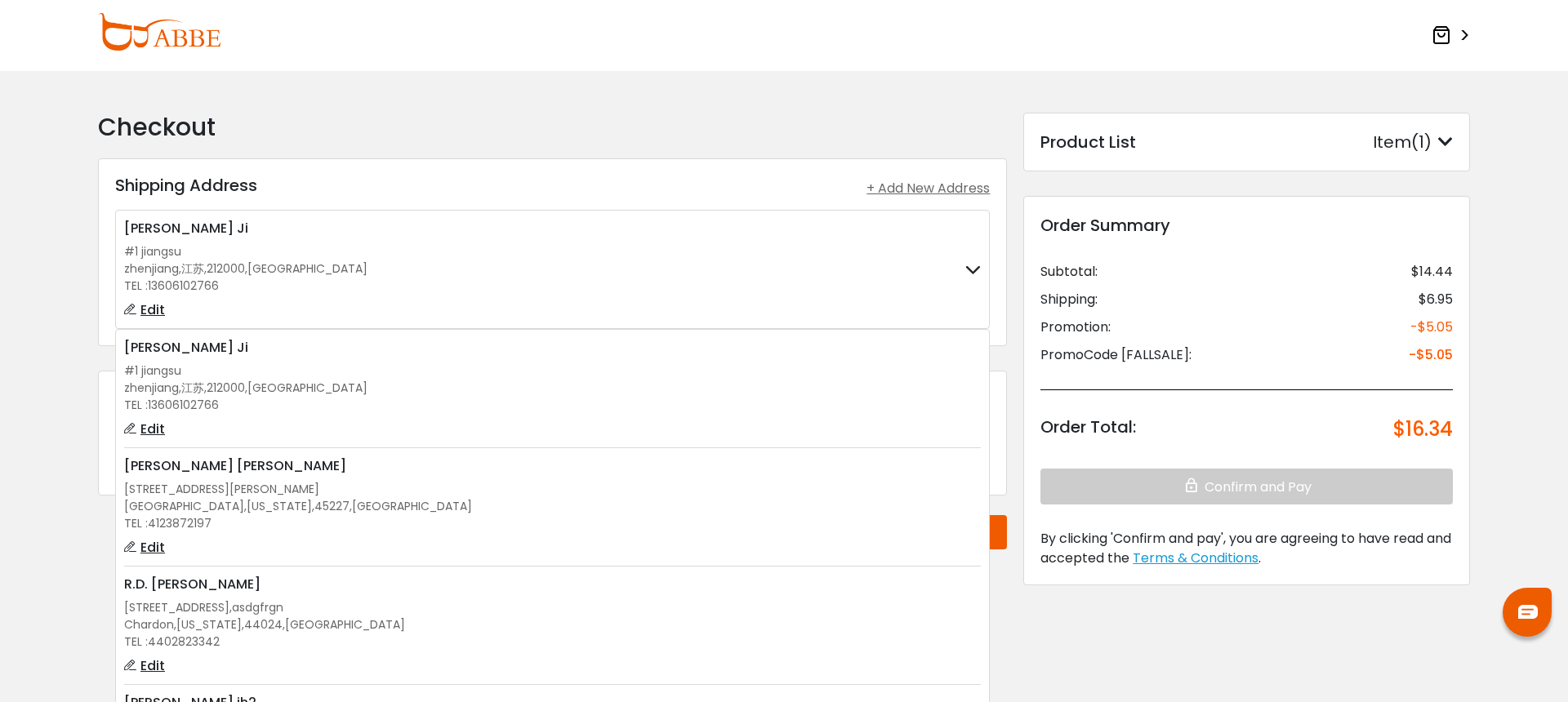
click at [711, 513] on div "Cincinnati , Ohio , 45227 , United States" at bounding box center [552, 507] width 856 height 17
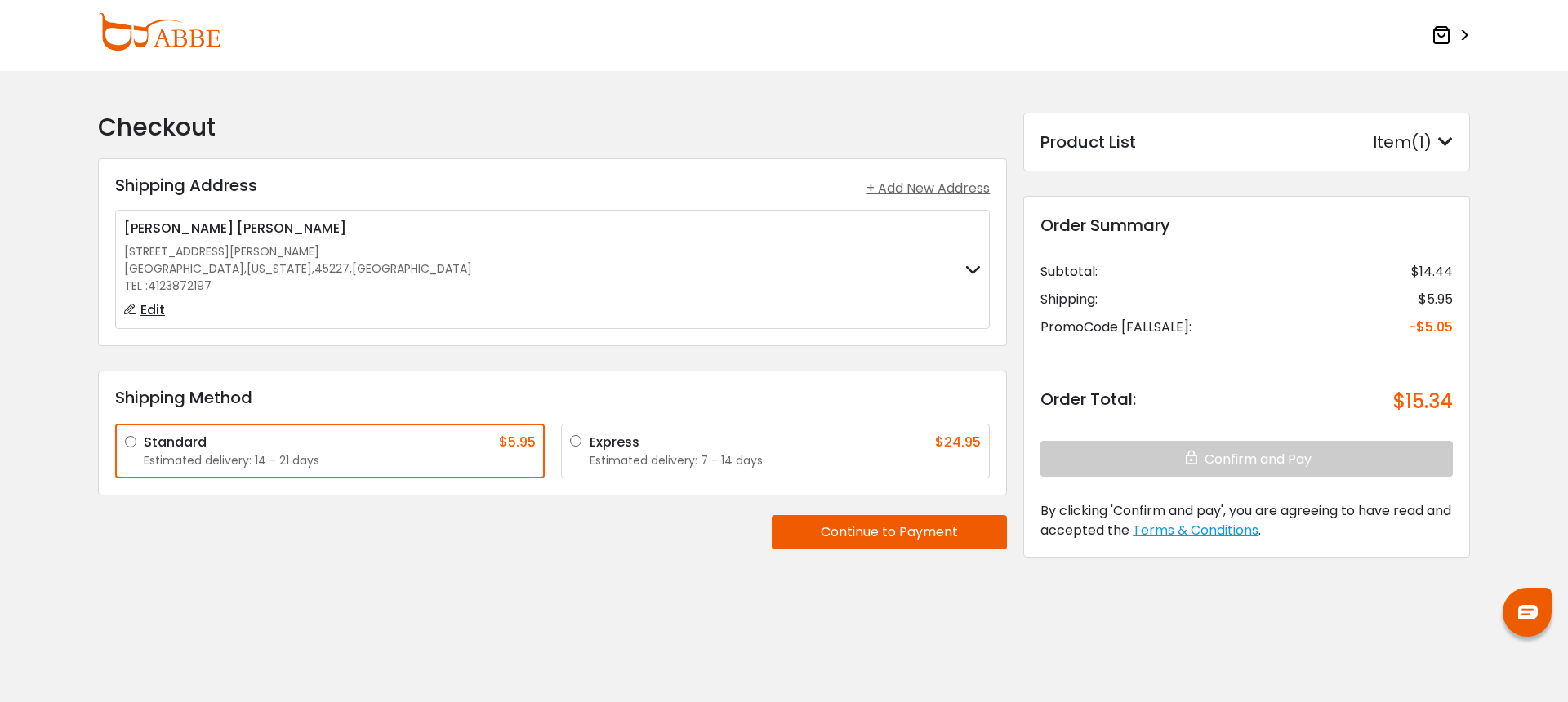
click at [861, 538] on button "Continue to Payment" at bounding box center [889, 533] width 235 height 34
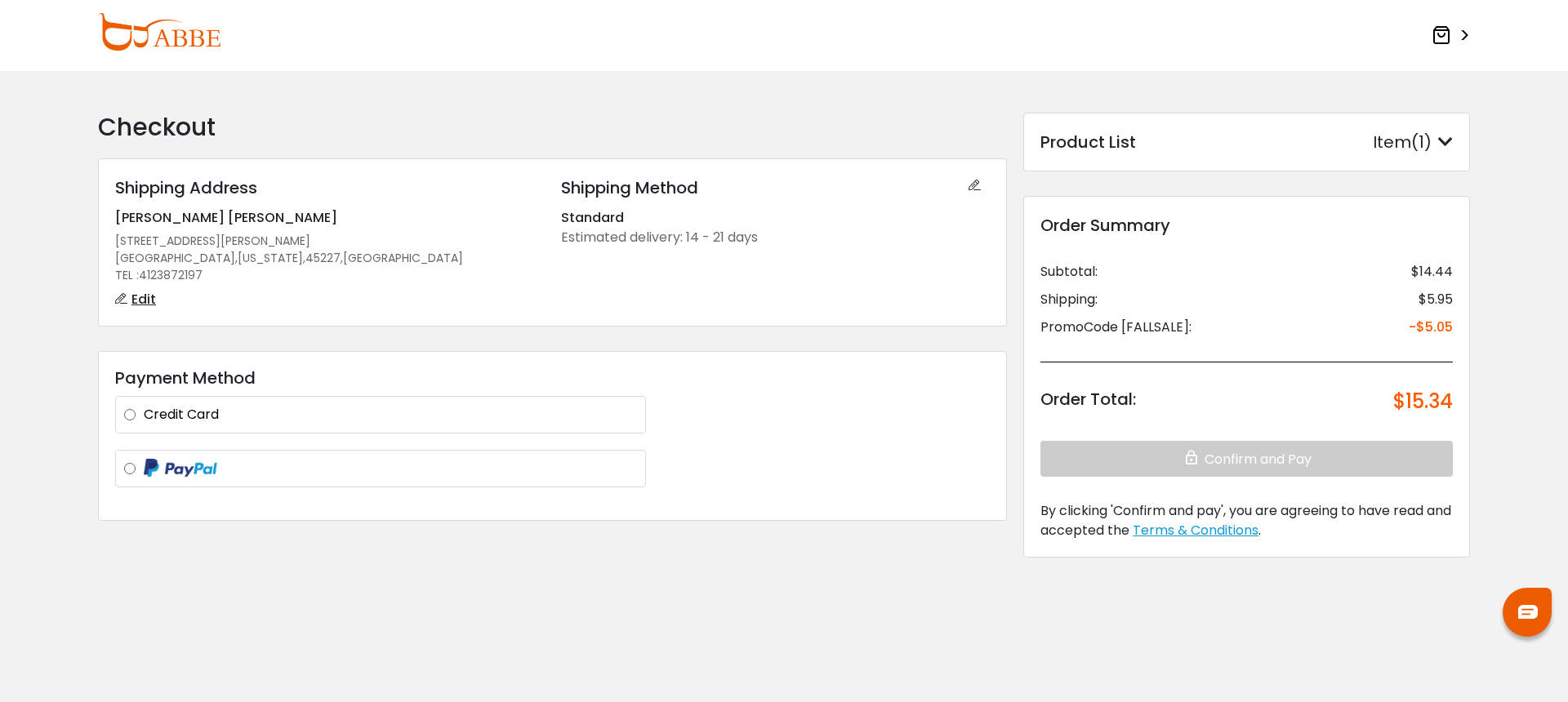
click at [198, 413] on label "Credit Card" at bounding box center [390, 415] width 493 height 20
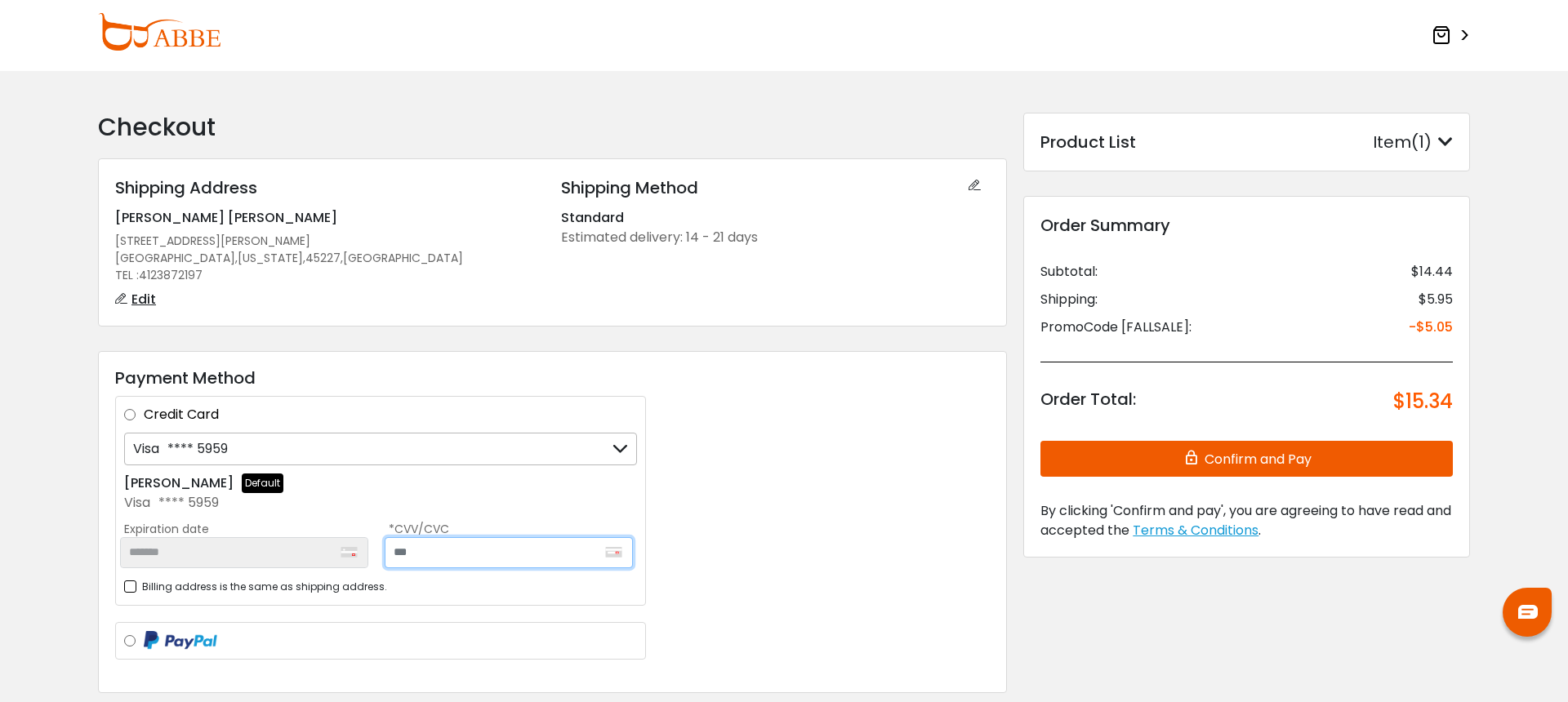
click at [430, 549] on input "text" at bounding box center [508, 553] width 248 height 31
type input "***"
click at [838, 538] on div "Payment Method Credit Card Visa **** 5959 Visa **** 5959 Visa **** 5959 + Add a…" at bounding box center [552, 523] width 909 height 343
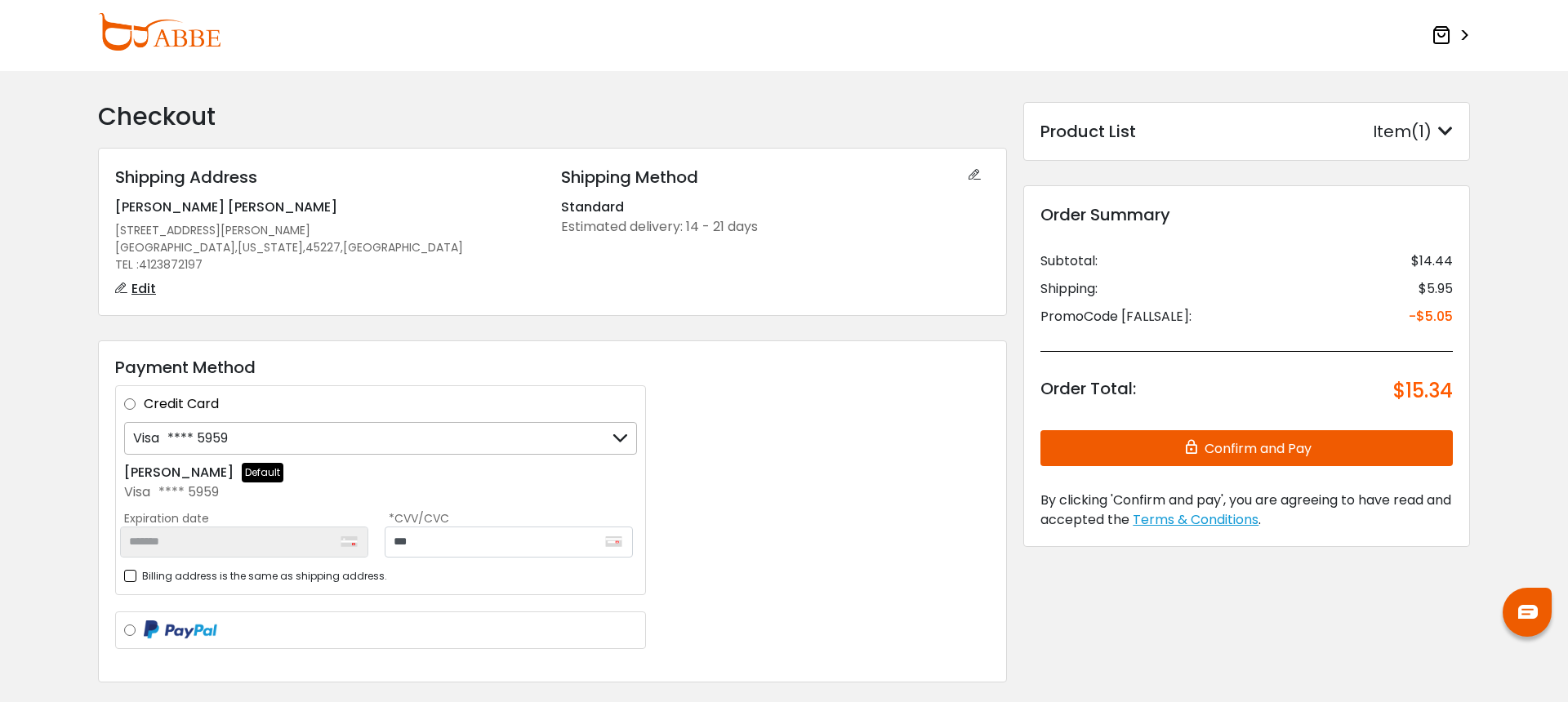
scroll to position [3, 0]
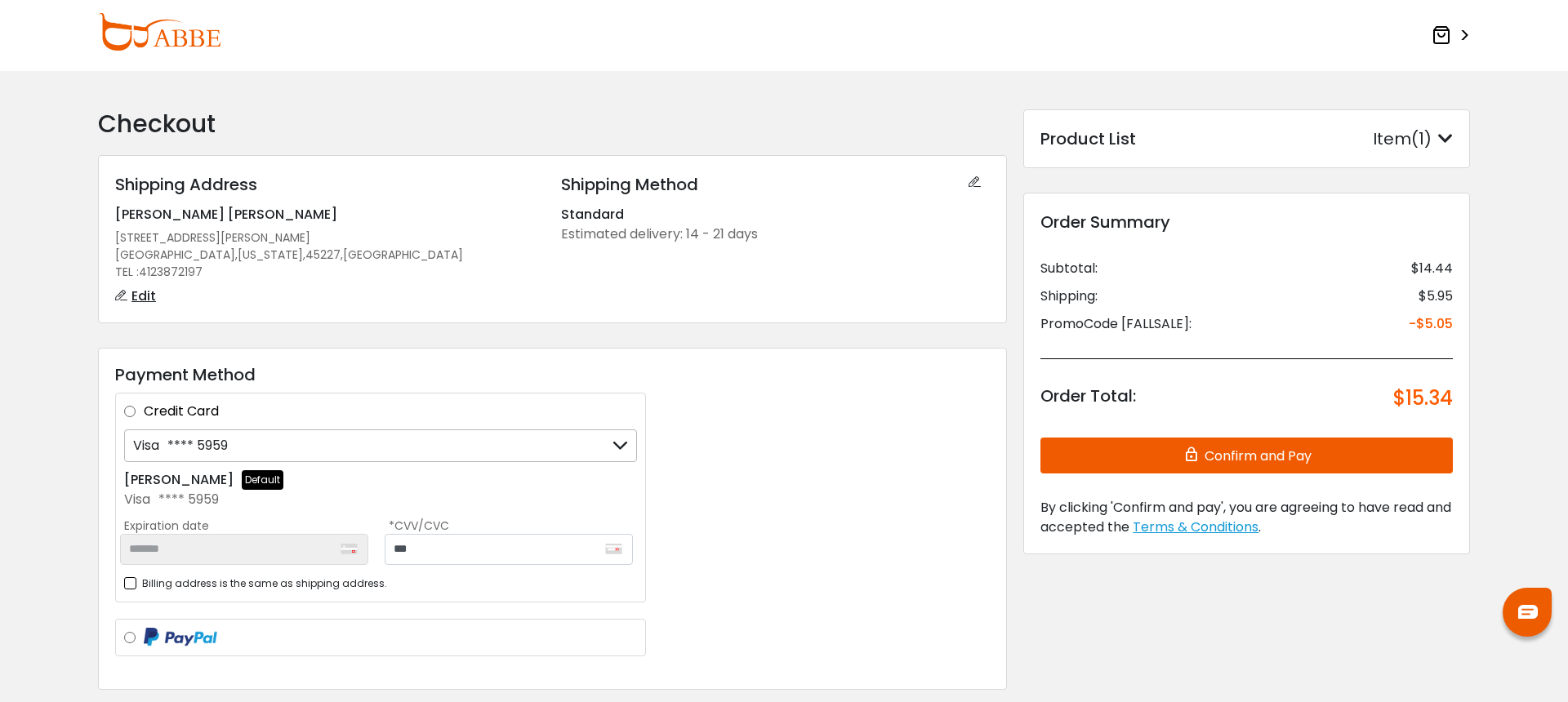
click at [1169, 461] on button "Confirm and Pay" at bounding box center [1246, 456] width 412 height 36
